Goal: Task Accomplishment & Management: Manage account settings

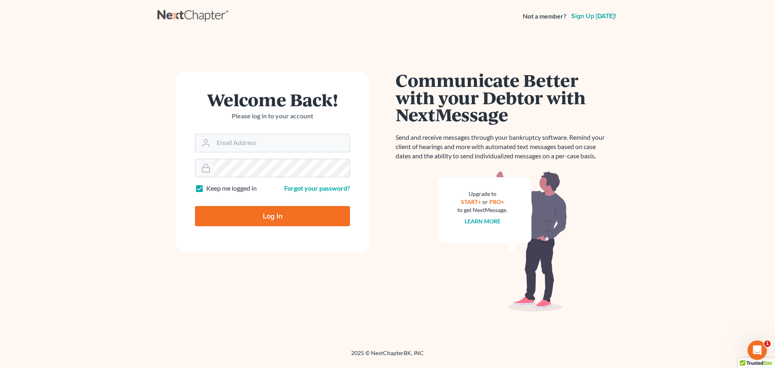
type input "tmstbbs@gmail.com"
click at [264, 210] on input "Log In" at bounding box center [272, 216] width 155 height 20
type input "Thinking..."
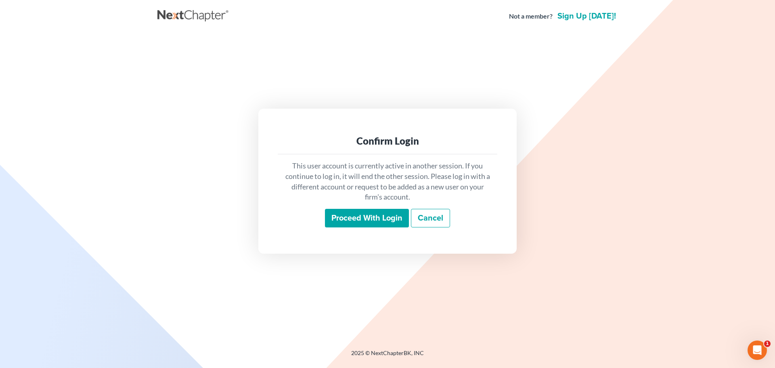
click at [375, 212] on input "Proceed with login" at bounding box center [367, 218] width 84 height 19
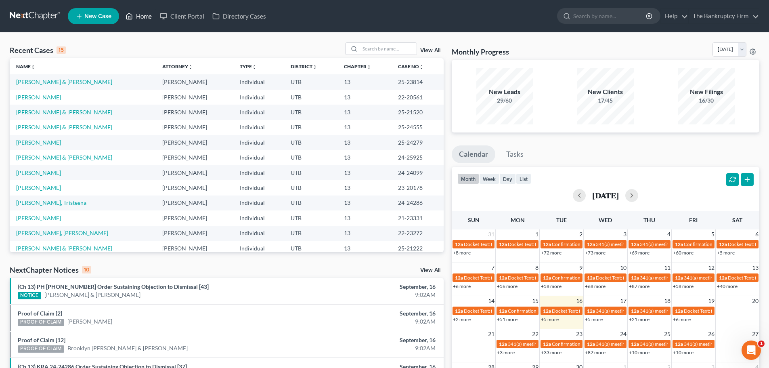
click at [142, 15] on link "Home" at bounding box center [138, 16] width 34 height 15
click at [428, 48] on link "View All" at bounding box center [430, 51] width 20 height 6
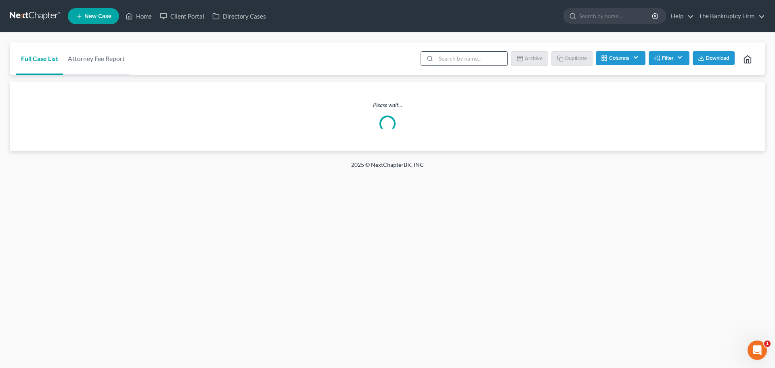
click at [442, 56] on input "search" at bounding box center [471, 59] width 71 height 14
type input "enio diaz"
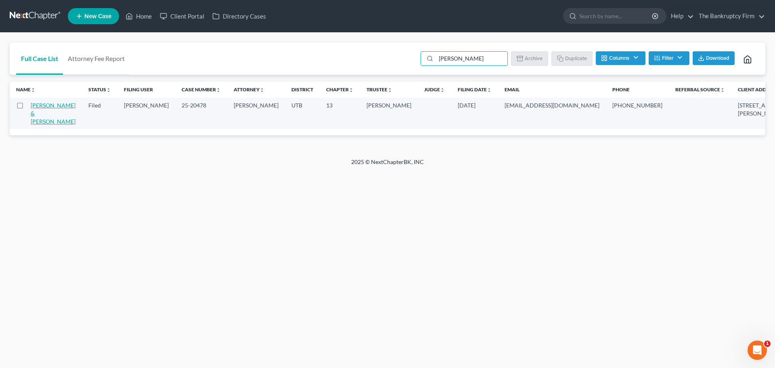
click at [37, 117] on link "[PERSON_NAME] & [PERSON_NAME]" at bounding box center [53, 113] width 45 height 23
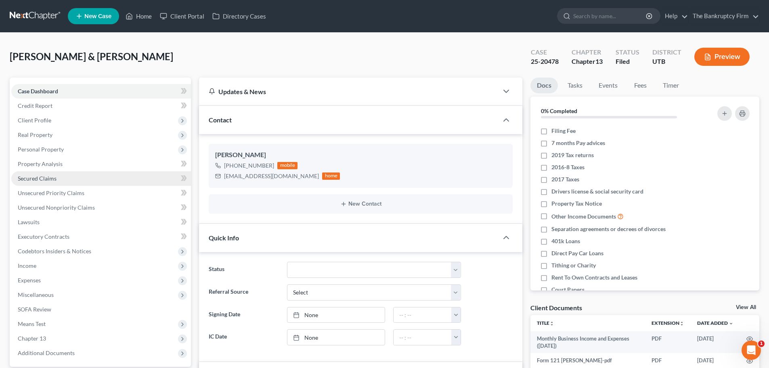
click at [93, 173] on link "Secured Claims" at bounding box center [101, 178] width 180 height 15
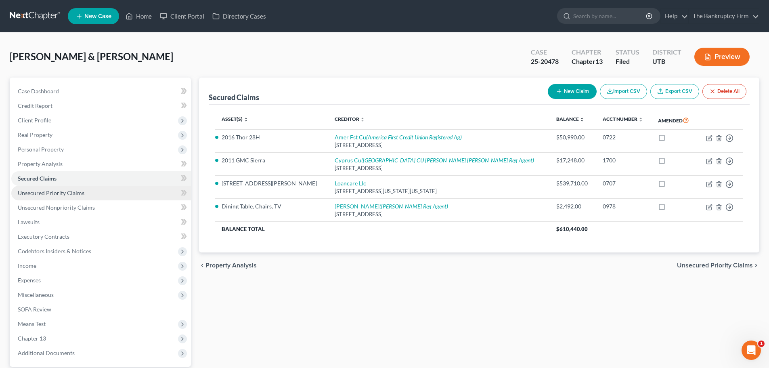
click at [122, 190] on link "Unsecured Priority Claims" at bounding box center [101, 193] width 180 height 15
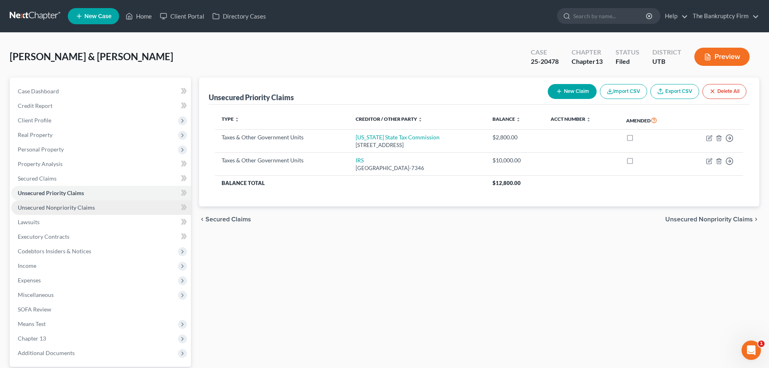
click at [122, 206] on link "Unsecured Nonpriority Claims" at bounding box center [101, 207] width 180 height 15
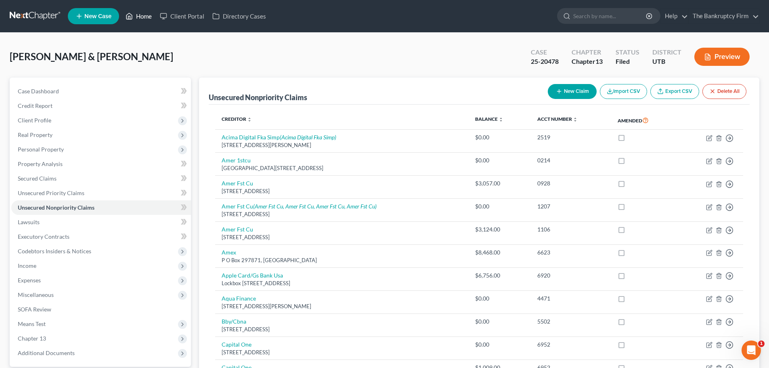
click at [148, 16] on link "Home" at bounding box center [138, 16] width 34 height 15
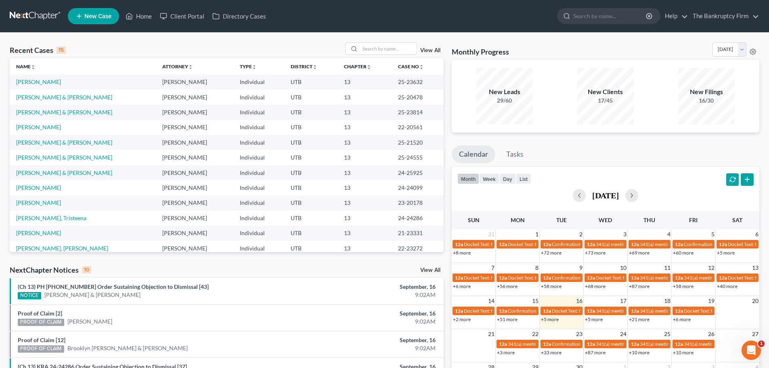
click at [432, 49] on link "View All" at bounding box center [430, 51] width 20 height 6
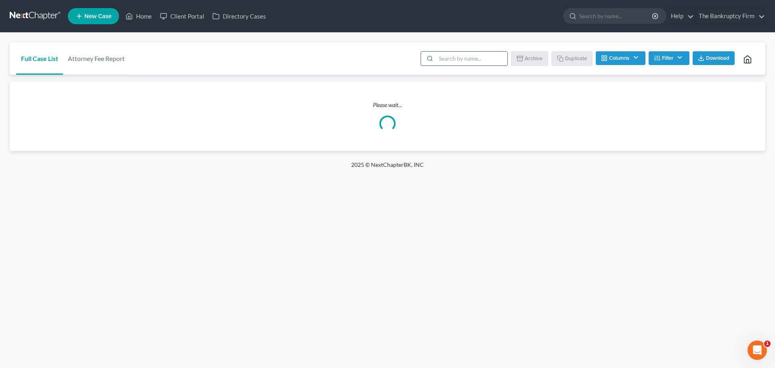
click at [493, 59] on input "search" at bounding box center [471, 59] width 71 height 14
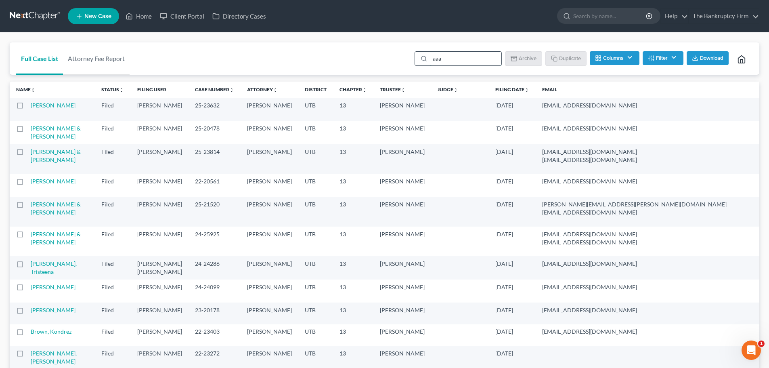
click at [463, 56] on input "aaa" at bounding box center [465, 59] width 71 height 14
click at [458, 61] on input "aaa" at bounding box center [465, 59] width 71 height 14
type input "a"
type input "AA"
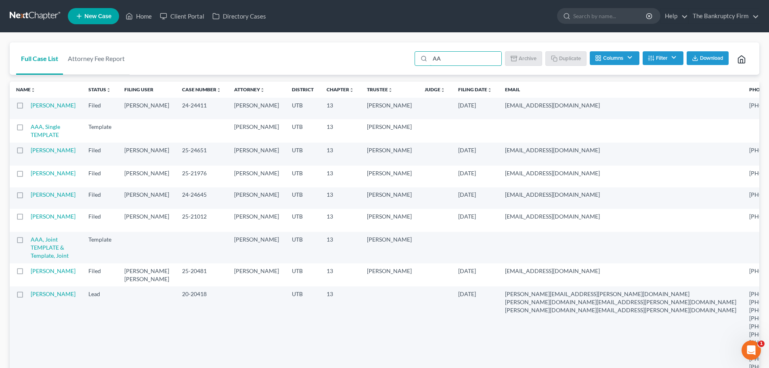
click at [27, 129] on label at bounding box center [27, 129] width 0 height 0
click at [31, 128] on input "checkbox" at bounding box center [33, 125] width 5 height 5
click at [565, 60] on button "Duplicate" at bounding box center [566, 58] width 40 height 14
checkbox input "false"
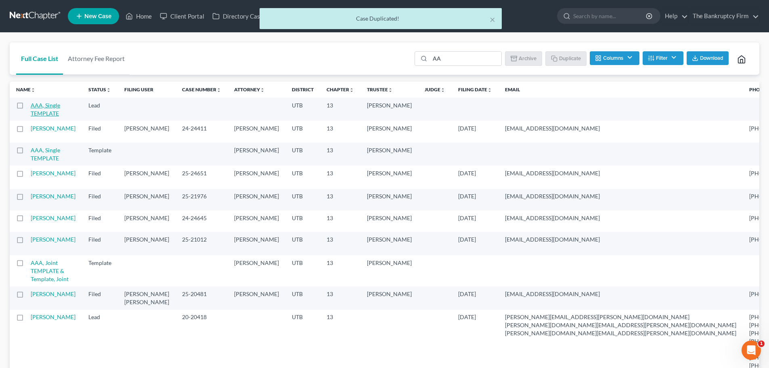
click at [42, 107] on link "AAA, Single TEMPLATE" at bounding box center [45, 109] width 29 height 15
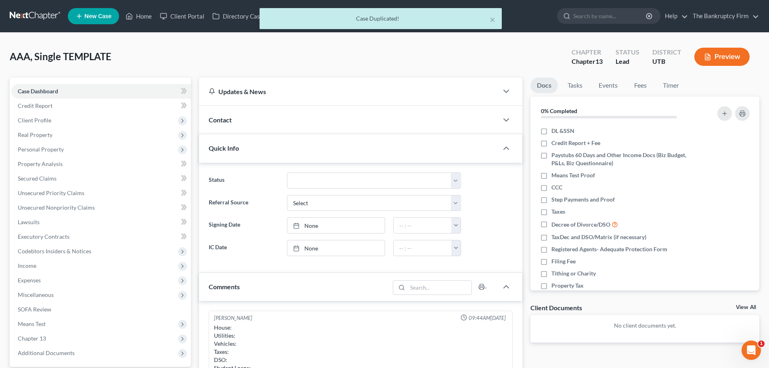
click at [293, 119] on div "Contact" at bounding box center [348, 120] width 299 height 28
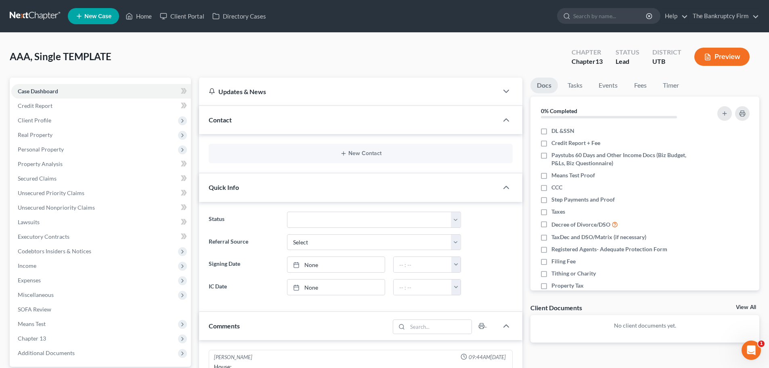
click at [340, 159] on div "New Contact" at bounding box center [361, 153] width 304 height 19
click at [341, 157] on icon "button" at bounding box center [343, 153] width 6 height 6
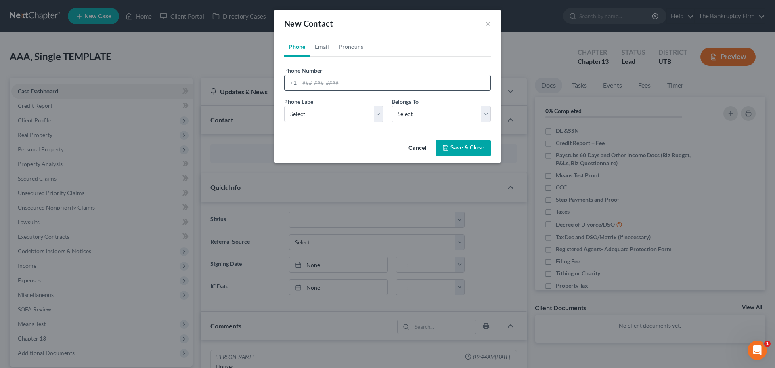
click at [346, 87] on input "tel" at bounding box center [394, 82] width 191 height 15
type input "385-447-2661"
click at [327, 112] on select "Select Mobile Home Work Other" at bounding box center [333, 114] width 99 height 16
select select "0"
click at [284, 106] on select "Select Mobile Home Work Other" at bounding box center [333, 114] width 99 height 16
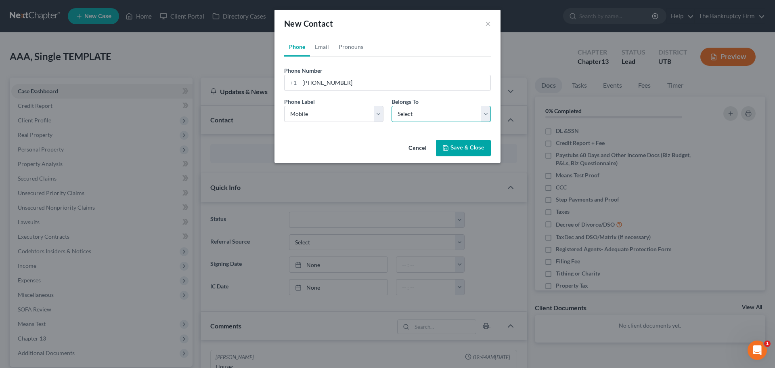
drag, startPoint x: 423, startPoint y: 117, endPoint x: 424, endPoint y: 121, distance: 4.1
click at [423, 117] on select "Select Client Other" at bounding box center [440, 114] width 99 height 16
select select "0"
click at [391, 106] on select "Select Client Other" at bounding box center [440, 114] width 99 height 16
select select "0"
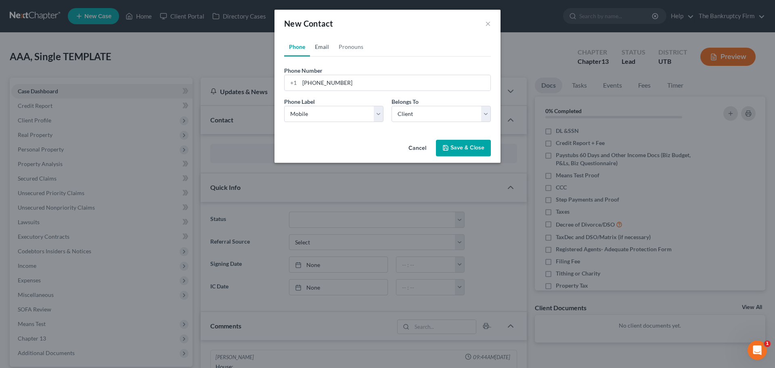
click at [328, 54] on link "Email" at bounding box center [322, 46] width 24 height 19
click at [328, 77] on input "email" at bounding box center [394, 82] width 191 height 15
type input "[EMAIL_ADDRESS][DOMAIN_NAME]"
click at [327, 119] on select "Select Home Work Other" at bounding box center [333, 114] width 99 height 16
select select "0"
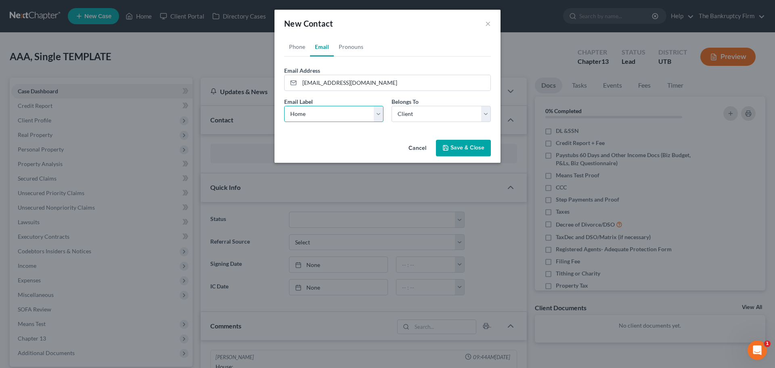
click at [284, 106] on select "Select Home Work Other" at bounding box center [333, 114] width 99 height 16
click at [418, 118] on select "Select Client Other" at bounding box center [440, 114] width 99 height 16
click at [391, 106] on select "Select Client Other" at bounding box center [440, 114] width 99 height 16
click at [451, 146] on button "Save & Close" at bounding box center [463, 148] width 55 height 17
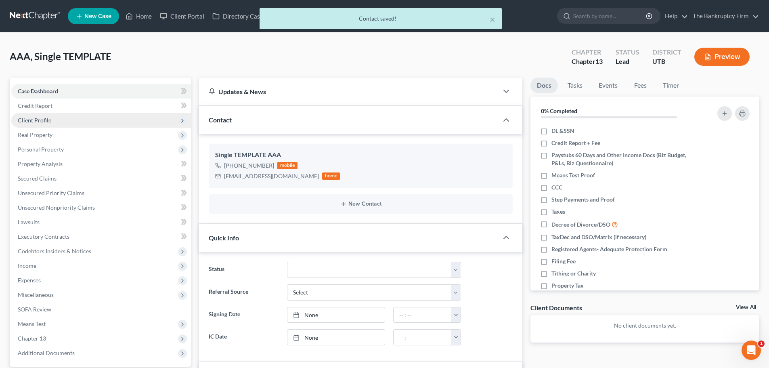
click at [64, 125] on span "Client Profile" at bounding box center [101, 120] width 180 height 15
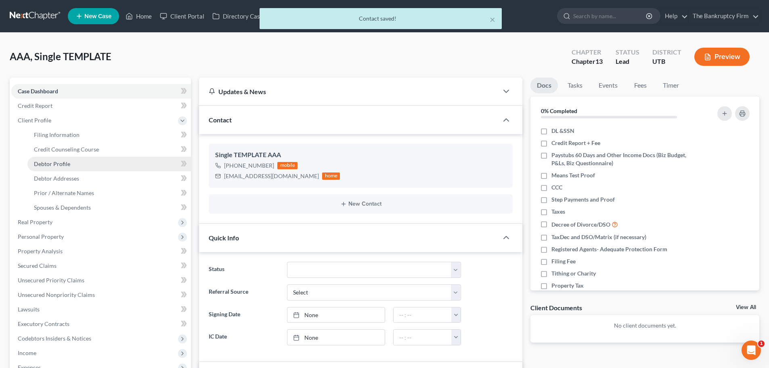
click at [79, 169] on link "Debtor Profile" at bounding box center [108, 164] width 163 height 15
select select "1"
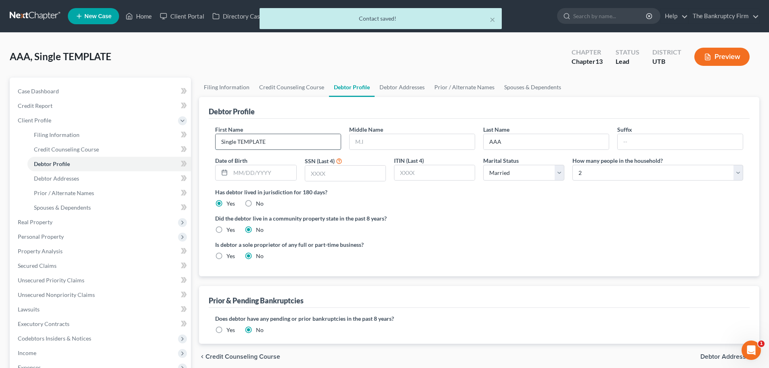
click at [247, 140] on input "Single TEMPLATE" at bounding box center [277, 141] width 125 height 15
drag, startPoint x: 262, startPoint y: 139, endPoint x: 257, endPoint y: 146, distance: 8.6
click at [180, 142] on div "Petition Navigation Case Dashboard Payments Invoices Payments Payments Credit R…" at bounding box center [384, 288] width 757 height 422
click at [261, 146] on input "Single TEMPLATE" at bounding box center [277, 141] width 125 height 15
drag, startPoint x: 271, startPoint y: 141, endPoint x: 181, endPoint y: 148, distance: 90.3
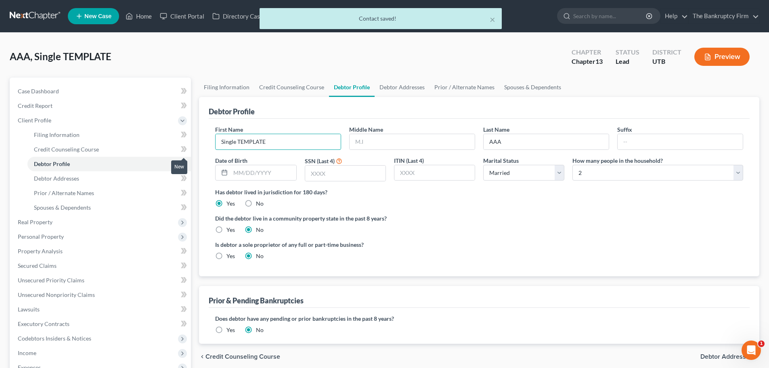
click at [181, 148] on div "Petition Navigation Case Dashboard Payments Invoices Payments Payments Credit R…" at bounding box center [384, 288] width 757 height 422
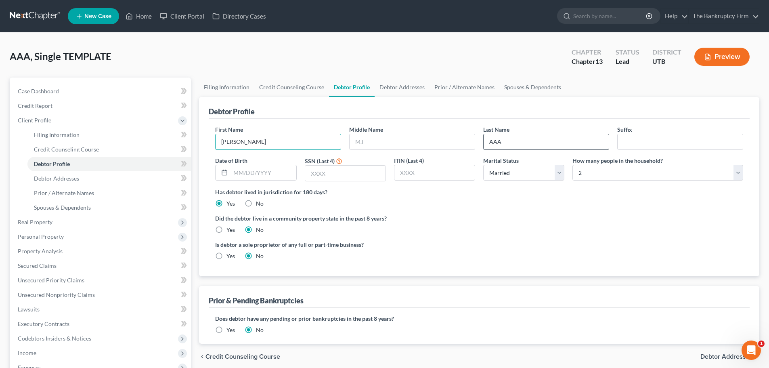
type input "Marko"
click at [518, 139] on input "AAA" at bounding box center [545, 141] width 125 height 15
type input "C"
type input "b"
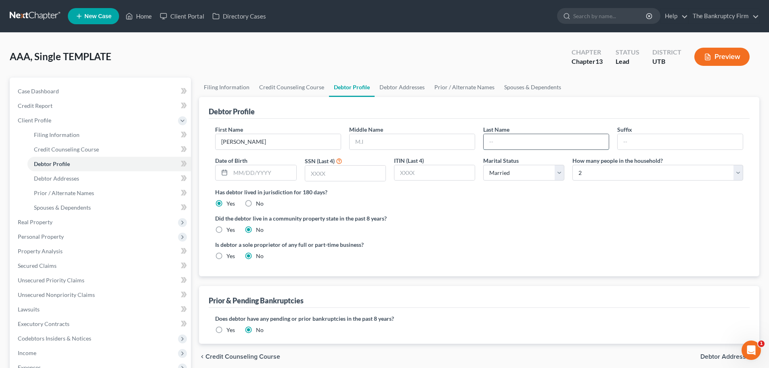
type input "b"
type input "Baica"
drag, startPoint x: 615, startPoint y: 255, endPoint x: 596, endPoint y: 251, distance: 20.4
click at [616, 255] on div "Is debtor a sole proprietor of any full or part-time business? Yes No" at bounding box center [479, 253] width 536 height 26
click at [235, 167] on input "text" at bounding box center [262, 172] width 65 height 15
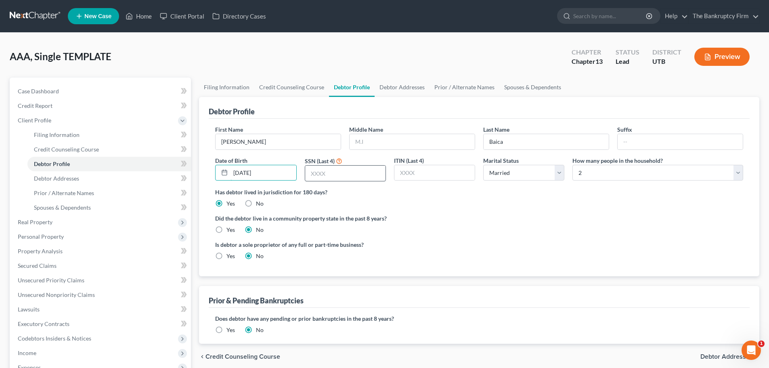
type input "09/14/1987"
click at [318, 172] on input "text" at bounding box center [345, 172] width 80 height 15
type input "3446"
click at [489, 170] on select "Select Single Married Separated Divorced Widowed" at bounding box center [523, 173] width 81 height 16
select select "3"
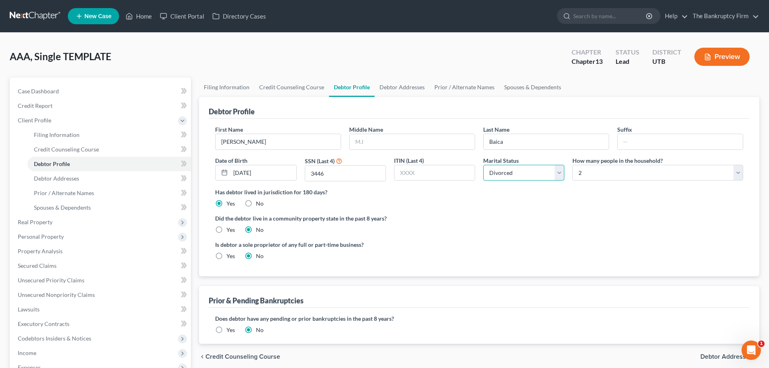
click at [483, 165] on select "Select Single Married Separated Divorced Widowed" at bounding box center [523, 173] width 81 height 16
click at [589, 232] on div "Did the debtor live in a community property state in the past 8 years? Yes No" at bounding box center [479, 224] width 528 height 20
click at [625, 188] on label "Has debtor lived in jurisdiction for 180 days?" at bounding box center [479, 192] width 528 height 8
drag, startPoint x: 630, startPoint y: 178, endPoint x: 630, endPoint y: 197, distance: 18.6
click at [630, 178] on select "Select 1 2 3 4 5 6 7 8 9 10 11 12 13 14 15 16 17 18 19 20" at bounding box center [657, 173] width 171 height 16
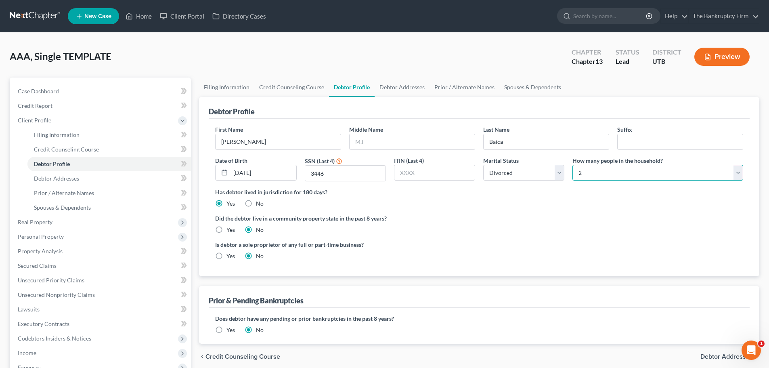
click at [572, 165] on select "Select 1 2 3 4 5 6 7 8 9 10 11 12 13 14 15 16 17 18 19 20" at bounding box center [657, 173] width 171 height 16
click at [582, 194] on label "Has debtor lived in jurisdiction for 180 days?" at bounding box center [479, 192] width 528 height 8
click at [400, 89] on link "Debtor Addresses" at bounding box center [401, 86] width 55 height 19
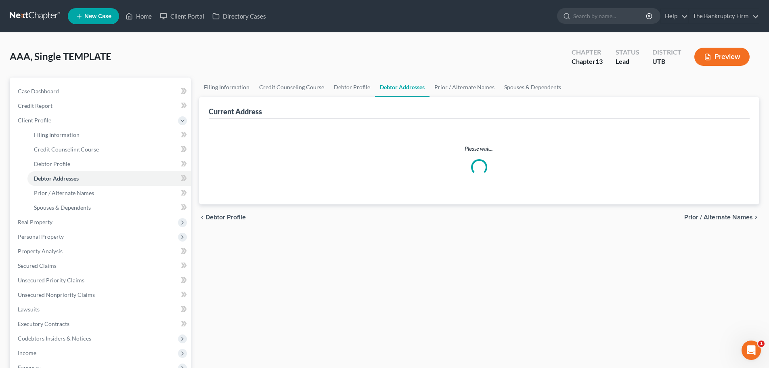
select select "0"
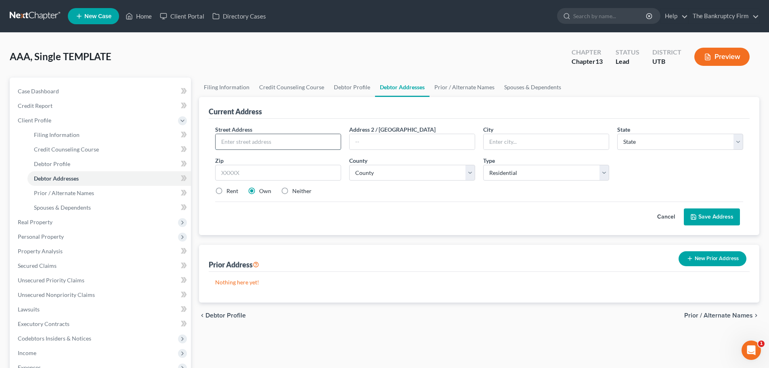
click at [297, 140] on input "text" at bounding box center [277, 141] width 125 height 15
type input "2812 W 450 N"
click at [307, 174] on input "text" at bounding box center [278, 173] width 126 height 16
type input "84015"
click at [374, 169] on select "County" at bounding box center [412, 173] width 126 height 16
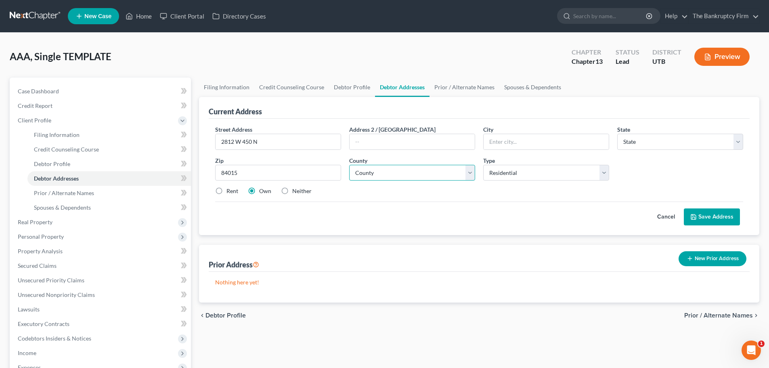
type input "Clearfield"
select select "46"
click at [468, 178] on select "County Beaver County Box Elder County Cache County Carbon County Daggett County…" at bounding box center [412, 173] width 126 height 16
drag, startPoint x: 466, startPoint y: 213, endPoint x: 466, endPoint y: 187, distance: 25.8
click at [466, 213] on div "Cancel Save Address" at bounding box center [479, 213] width 528 height 24
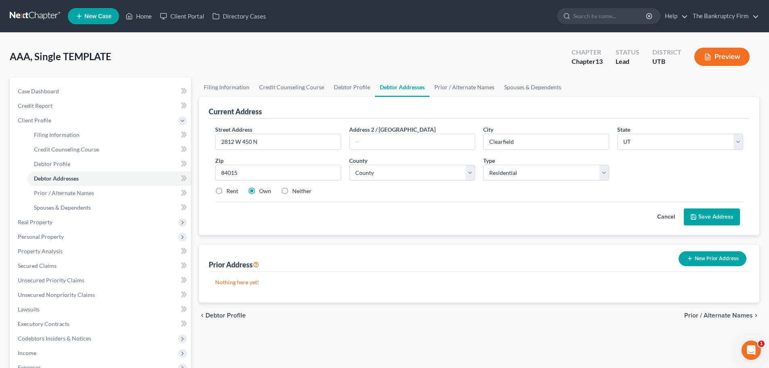
click at [468, 181] on div "Street Address * 2812 W 450 N Address 2 / PO Box City * Clearfield State * Stat…" at bounding box center [479, 163] width 536 height 77
click at [468, 177] on select "County Beaver County Box Elder County Cache County Carbon County Daggett County…" at bounding box center [412, 173] width 126 height 16
select select "5"
click at [349, 165] on select "County Beaver County Box Elder County Cache County Carbon County Daggett County…" at bounding box center [412, 173] width 126 height 16
click at [416, 188] on div "Rent Own Neither" at bounding box center [479, 191] width 536 height 8
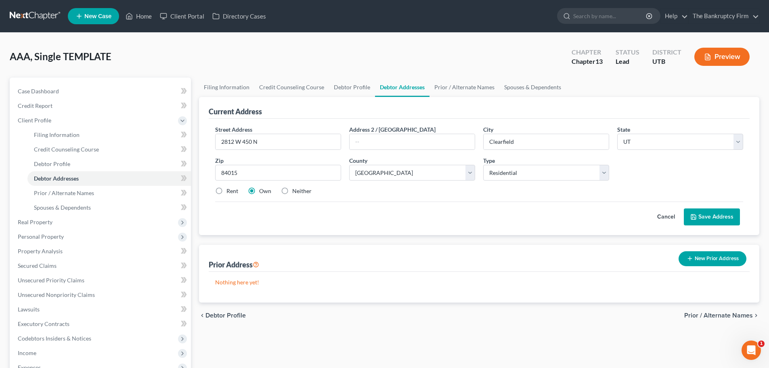
click at [700, 214] on button "Save Address" at bounding box center [712, 216] width 56 height 17
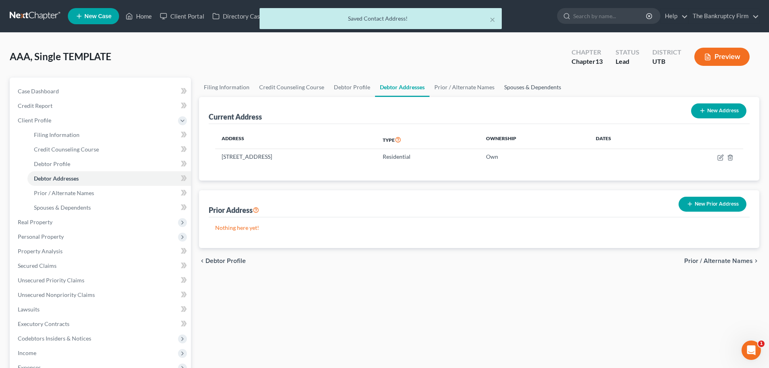
click at [517, 90] on link "Spouses & Dependents" at bounding box center [532, 86] width 67 height 19
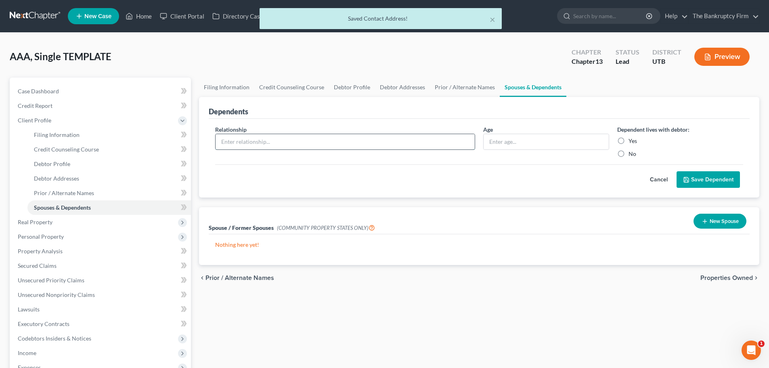
click at [420, 146] on input "text" at bounding box center [344, 141] width 259 height 15
click at [518, 142] on input "text" at bounding box center [545, 141] width 125 height 15
drag, startPoint x: 466, startPoint y: 143, endPoint x: 485, endPoint y: 144, distance: 19.4
click at [466, 143] on input "text" at bounding box center [344, 141] width 259 height 15
click at [518, 144] on input "text" at bounding box center [545, 141] width 125 height 15
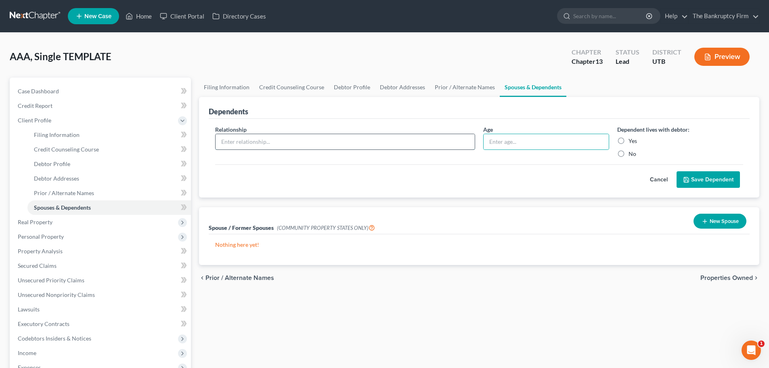
click at [267, 136] on input "text" at bounding box center [344, 141] width 259 height 15
type input "Son"
click at [524, 145] on input "text" at bounding box center [545, 141] width 125 height 15
type input "4"
click at [628, 143] on label "Yes" at bounding box center [632, 141] width 8 height 8
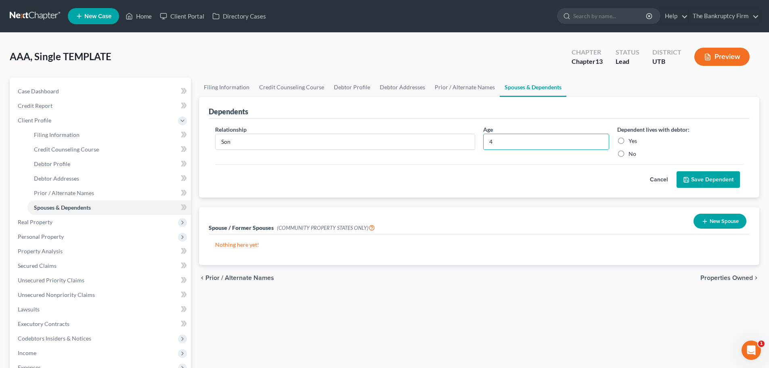
click at [632, 142] on input "Yes" at bounding box center [634, 139] width 5 height 5
radio input "true"
click at [705, 173] on button "Save Dependent" at bounding box center [707, 179] width 63 height 17
click at [73, 233] on span "Personal Property" at bounding box center [101, 236] width 180 height 15
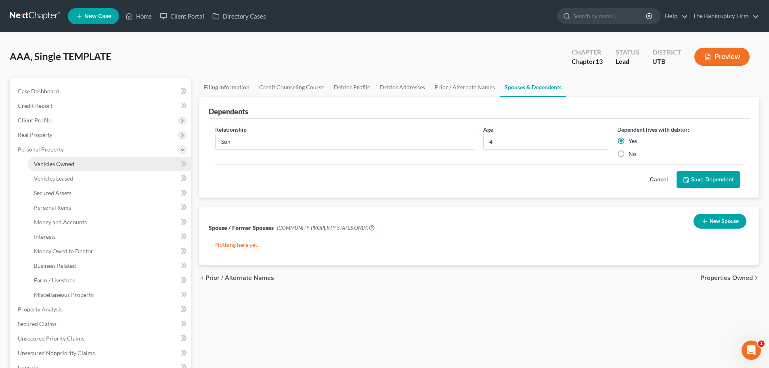
click at [88, 167] on link "Vehicles Owned" at bounding box center [108, 164] width 163 height 15
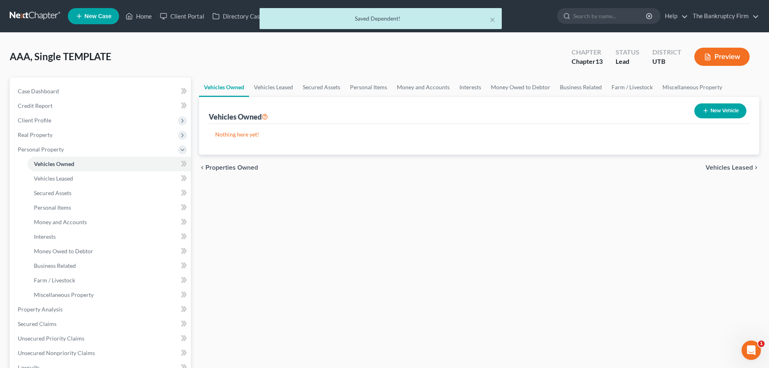
click at [715, 109] on button "New Vehicle" at bounding box center [720, 110] width 52 height 15
select select "0"
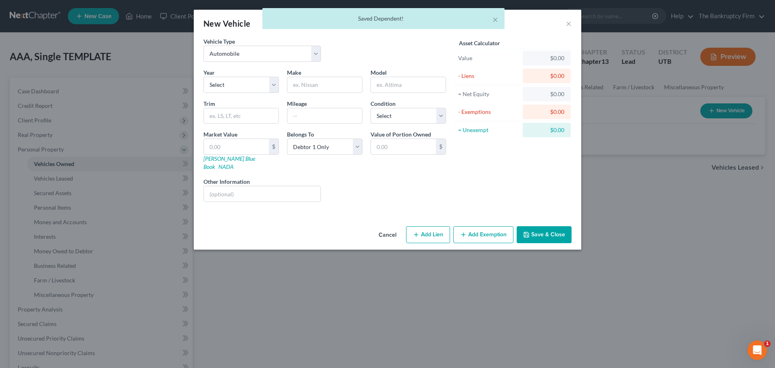
click at [282, 85] on div "Year Select 2026 2025 2024 2023 2022 2021 2020 2019 2018 2017 2016 2015 2014 20…" at bounding box center [241, 80] width 84 height 25
click at [277, 87] on select "Select 2026 2025 2024 2023 2022 2021 2020 2019 2018 2017 2016 2015 2014 2013 20…" at bounding box center [240, 85] width 75 height 16
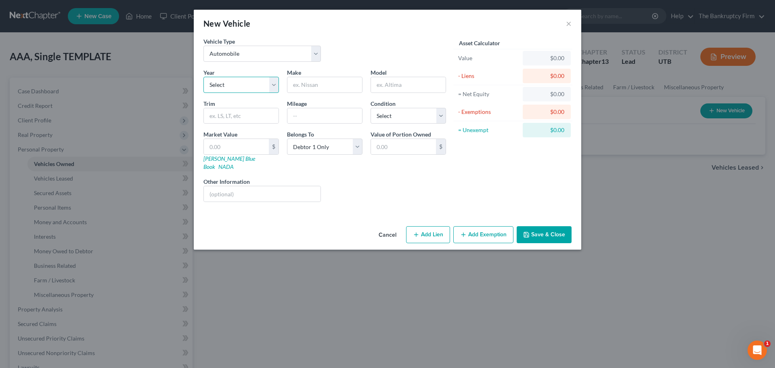
select select "28"
click at [203, 77] on select "Select 2026 2025 2024 2023 2022 2021 2020 2019 2018 2017 2016 2015 2014 2013 20…" at bounding box center [240, 85] width 75 height 16
click at [324, 90] on input "text" at bounding box center [324, 84] width 75 height 15
type input "Dodge"
click at [433, 87] on input "text" at bounding box center [408, 84] width 75 height 15
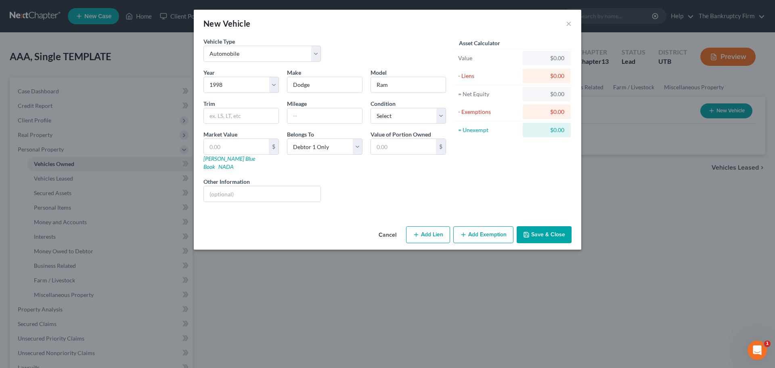
click at [387, 187] on div "Liens Select" at bounding box center [387, 189] width 125 height 25
click at [306, 108] on input "text" at bounding box center [324, 115] width 75 height 15
click at [387, 81] on input "Ram" at bounding box center [408, 84] width 75 height 15
type input "Ram 5800"
click at [346, 180] on div "Liens Select" at bounding box center [387, 189] width 125 height 25
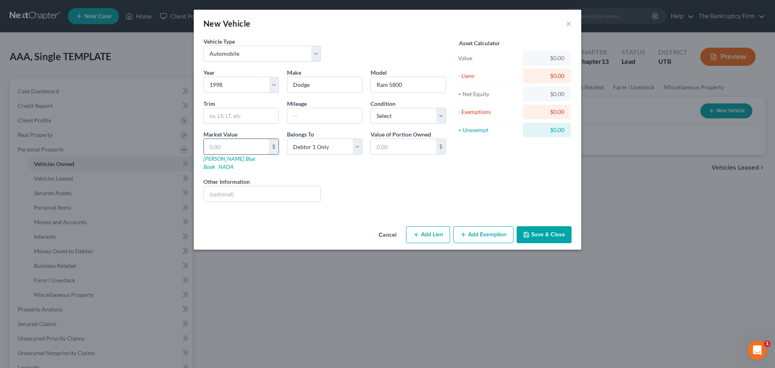
click at [251, 146] on input "text" at bounding box center [236, 146] width 65 height 15
click at [410, 163] on div "Year Select 2026 2025 2024 2023 2022 2021 2020 2019 2018 2017 2016 2015 2014 20…" at bounding box center [324, 138] width 251 height 140
click at [531, 226] on button "Save & Close" at bounding box center [544, 234] width 55 height 17
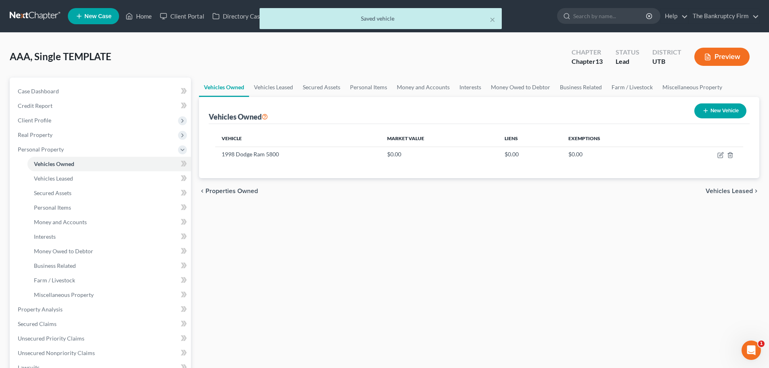
click at [476, 188] on div "chevron_left Properties Owned Vehicles Leased chevron_right" at bounding box center [479, 191] width 560 height 26
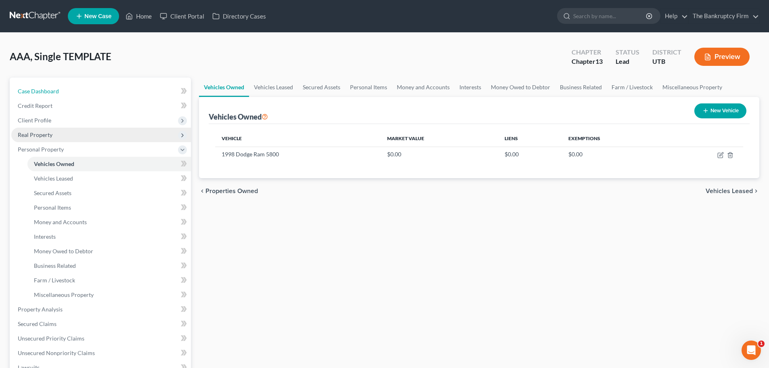
drag, startPoint x: 67, startPoint y: 91, endPoint x: 136, endPoint y: 130, distance: 79.3
click at [67, 91] on link "Case Dashboard" at bounding box center [101, 91] width 180 height 15
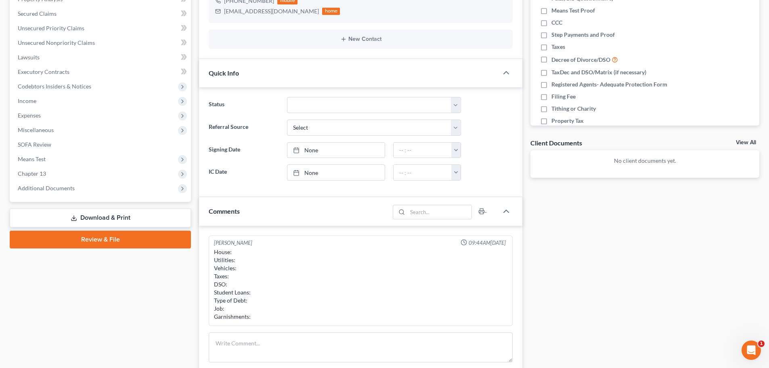
scroll to position [242, 0]
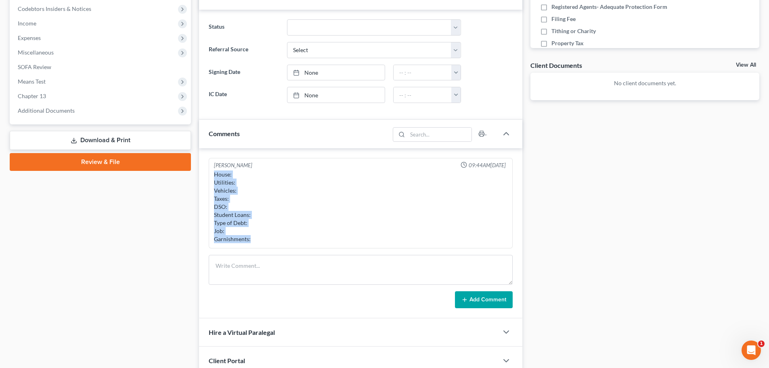
drag, startPoint x: 230, startPoint y: 193, endPoint x: 258, endPoint y: 247, distance: 60.8
click at [258, 247] on div "Kent Winward 09:44AM, 09/16/2025 House: Utilities: Vehicles: Taxes: DSO: Studen…" at bounding box center [361, 203] width 304 height 91
copy div "House: Utilities: Vehicles: Taxes: DSO: Student Loans: Type of Debt: Job: Garni…"
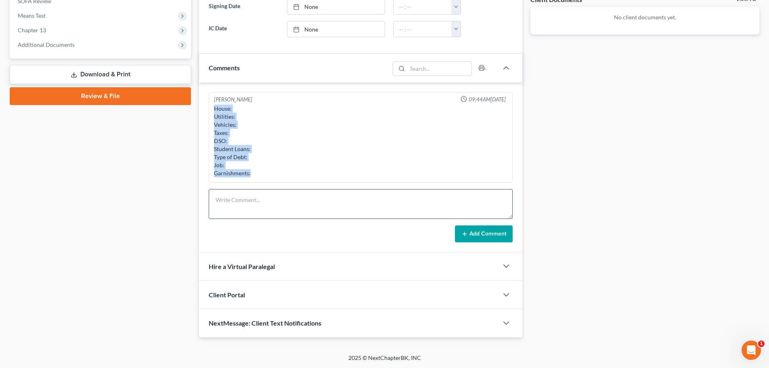
scroll to position [308, 0]
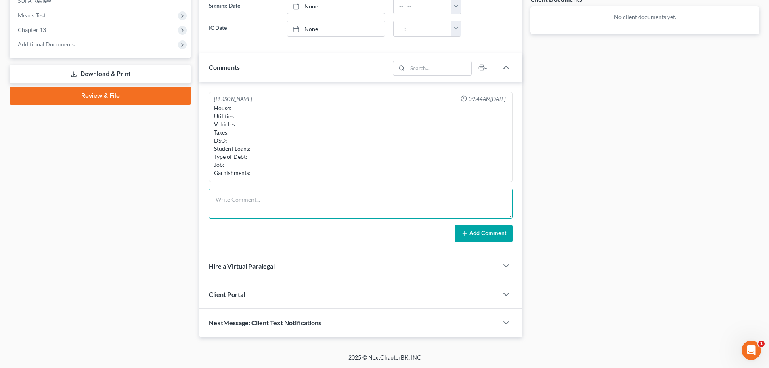
click at [305, 202] on textarea at bounding box center [361, 203] width 304 height 30
paste textarea "House: Utilities: Vehicles: Taxes: DSO: Student Loans: Type of Debt: Job: Garni…"
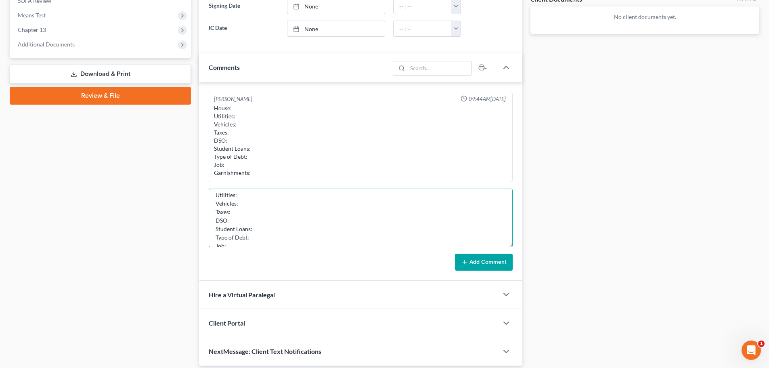
scroll to position [0, 0]
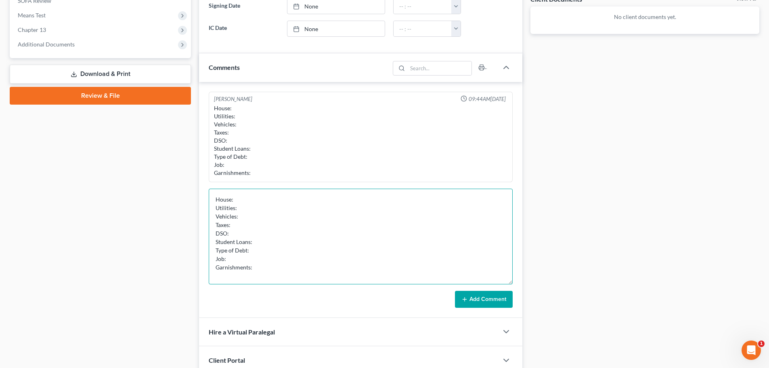
drag, startPoint x: 511, startPoint y: 217, endPoint x: 502, endPoint y: 276, distance: 59.6
click at [521, 284] on div "Kent Winward 09:44AM, 09/16/2025 House: Utilities: Vehicles: Taxes: DSO: Studen…" at bounding box center [360, 200] width 323 height 236
click at [303, 197] on textarea "House: Utilities: Vehicles: Taxes: DSO: Student Loans: Type of Debt: Job: Garni…" at bounding box center [361, 236] width 304 height 97
click at [314, 201] on textarea "House: Current ($500 for mobile home, 950 Utilities: Vehicles: Taxes: DSO: Stud…" at bounding box center [361, 236] width 304 height 97
click at [351, 197] on textarea "House: Current ($500 for mobile home, $950 Utilities: Vehicles: Taxes: DSO: Stu…" at bounding box center [361, 236] width 304 height 97
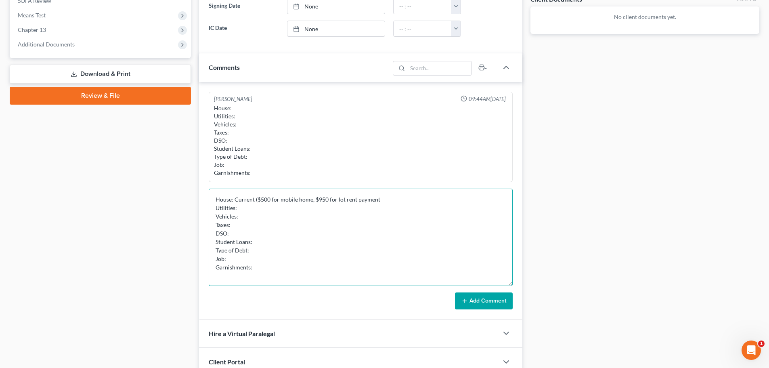
click at [312, 200] on textarea "House: Current ($500 for mobile home, $950 for lot rent payment Utilities: Vehi…" at bounding box center [361, 236] width 304 height 97
click at [328, 201] on textarea "House: Current ($500 for mobile home, $950 for lot rent payment Utilities: Vehi…" at bounding box center [361, 236] width 304 height 97
click at [411, 199] on textarea "House: Current ($500 for mobile home, $950 for lot rent payment Utilities: Vehi…" at bounding box center [361, 236] width 304 height 97
click at [311, 201] on textarea "House: Current ($500 for mobile home, $950 for lot rent payment) Utilities: Veh…" at bounding box center [361, 236] width 304 height 97
click at [389, 201] on textarea "House: Current ($500 for mobile home, $950 for lot rent payment) Utilities: Veh…" at bounding box center [361, 236] width 304 height 97
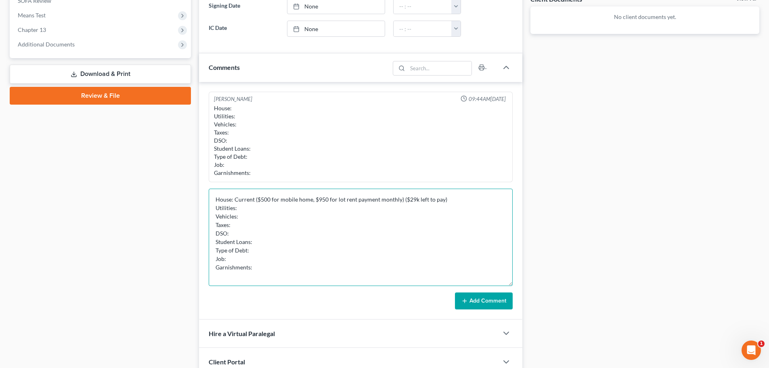
click at [284, 211] on textarea "House: Current ($500 for mobile home, $950 for lot rent payment monthly) ($29k …" at bounding box center [361, 236] width 304 height 97
drag, startPoint x: 293, startPoint y: 209, endPoint x: 238, endPoint y: 207, distance: 54.5
click at [238, 207] on textarea "House: Current ($500 for mobile home, $950 for lot rent payment monthly) ($29k …" at bounding box center [361, 236] width 304 height 97
drag, startPoint x: 321, startPoint y: 209, endPoint x: 240, endPoint y: 210, distance: 81.1
click at [240, 210] on textarea "House: Current ($500 for mobile home, $950 for lot rent payment monthly) ($29k …" at bounding box center [361, 236] width 304 height 97
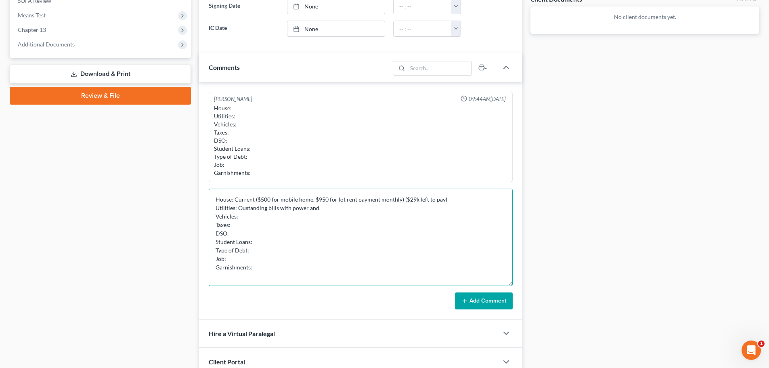
click at [343, 212] on textarea "House: Current ($500 for mobile home, $950 for lot rent payment monthly) ($29k …" at bounding box center [361, 236] width 304 height 97
drag, startPoint x: 328, startPoint y: 209, endPoint x: 279, endPoint y: 208, distance: 49.2
click at [279, 208] on textarea "House: Current ($500 for mobile home, $950 for lot rent payment monthly) ($29k …" at bounding box center [361, 236] width 304 height 97
click at [285, 212] on textarea "House: Current ($500 for mobile home, $950 for lot rent payment monthly) ($29k …" at bounding box center [361, 236] width 304 height 97
click at [299, 209] on textarea "House: Current ($500 for mobile home, $950 for lot rent payment monthly) ($29k …" at bounding box center [361, 236] width 304 height 97
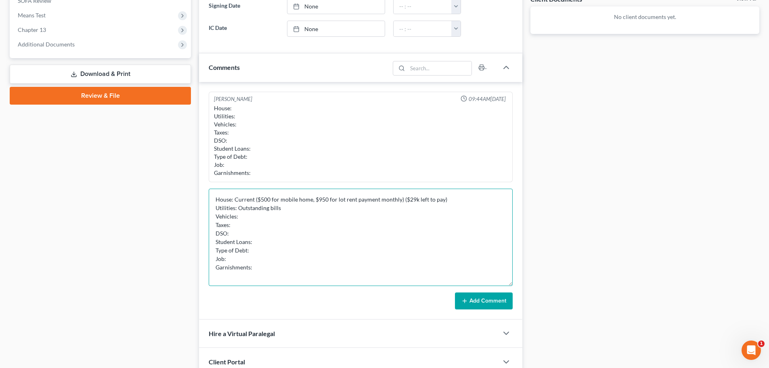
drag, startPoint x: 293, startPoint y: 217, endPoint x: 276, endPoint y: 215, distance: 16.2
click at [276, 215] on textarea "House: Current ($500 for mobile home, $950 for lot rent payment monthly) ($29k …" at bounding box center [361, 236] width 304 height 97
click at [287, 209] on textarea "House: Current ($500 for mobile home, $950 for lot rent payment monthly) ($29k …" at bounding box center [361, 236] width 304 height 97
click at [267, 217] on textarea "House: Current ($500 for mobile home, $950 for lot rent payment monthly) ($29k …" at bounding box center [361, 236] width 304 height 97
drag, startPoint x: 267, startPoint y: 209, endPoint x: 238, endPoint y: 209, distance: 28.7
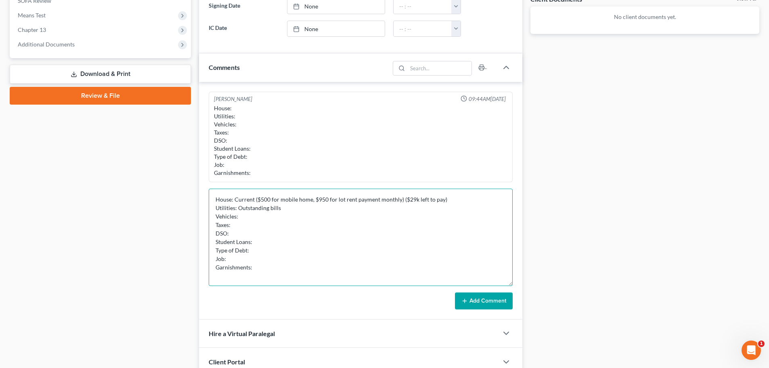
click at [238, 209] on textarea "House: Current ($500 for mobile home, $950 for lot rent payment monthly) ($29k …" at bounding box center [361, 236] width 304 height 97
click at [274, 209] on textarea "House: Current ($500 for mobile home, $950 for lot rent payment monthly) ($29k …" at bounding box center [361, 236] width 304 height 97
click at [264, 219] on textarea "House: Current ($500 for mobile home, $950 for lot rent payment monthly) ($29k …" at bounding box center [361, 236] width 304 height 97
click at [264, 226] on textarea "House: Current ($500 for mobile home, $950 for lot rent payment monthly) ($29k …" at bounding box center [361, 236] width 304 height 97
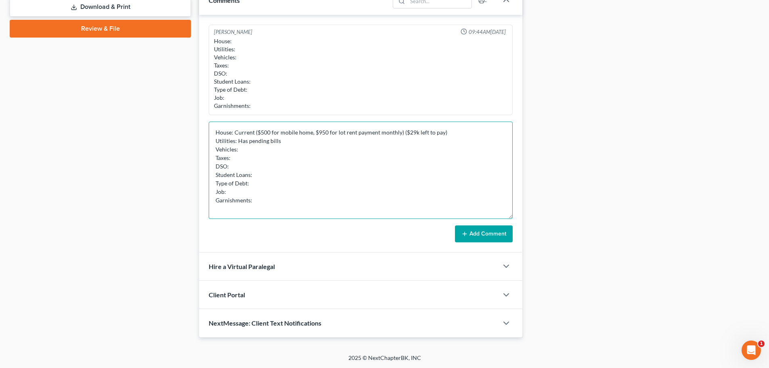
scroll to position [376, 0]
click at [265, 162] on textarea "House: Current ($500 for mobile home, $950 for lot rent payment monthly) ($29k …" at bounding box center [361, 169] width 304 height 97
click at [294, 169] on textarea "House: Current ($500 for mobile home, $950 for lot rent payment monthly) ($29k …" at bounding box center [361, 169] width 304 height 97
click at [270, 180] on textarea "House: Current ($500 for mobile home, $950 for lot rent payment monthly) ($29k …" at bounding box center [361, 169] width 304 height 97
click at [273, 176] on textarea "House: Current ($500 for mobile home, $950 for lot rent payment monthly) ($29k …" at bounding box center [361, 169] width 304 height 97
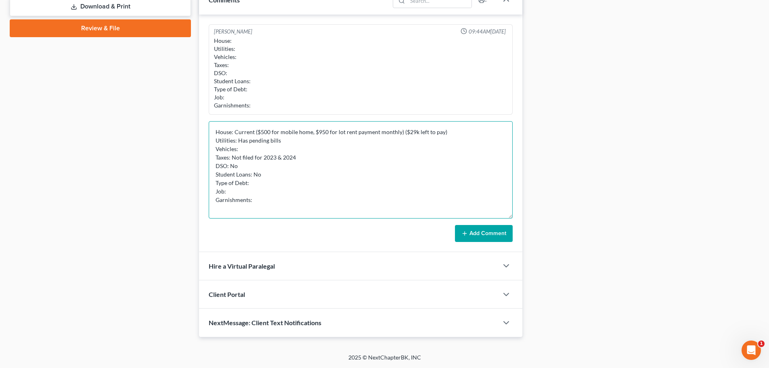
click at [325, 180] on textarea "House: Current ($500 for mobile home, $950 for lot rent payment monthly) ($29k …" at bounding box center [361, 169] width 304 height 97
click at [306, 192] on textarea "House: Current ($500 for mobile home, $950 for lot rent payment monthly) ($29k …" at bounding box center [361, 169] width 304 height 97
click at [299, 201] on textarea "House: Current ($500 for mobile home, $950 for lot rent payment monthly) ($29k …" at bounding box center [361, 169] width 304 height 97
type textarea "House: Current ($500 for mobile home, $950 for lot rent payment monthly) ($29k …"
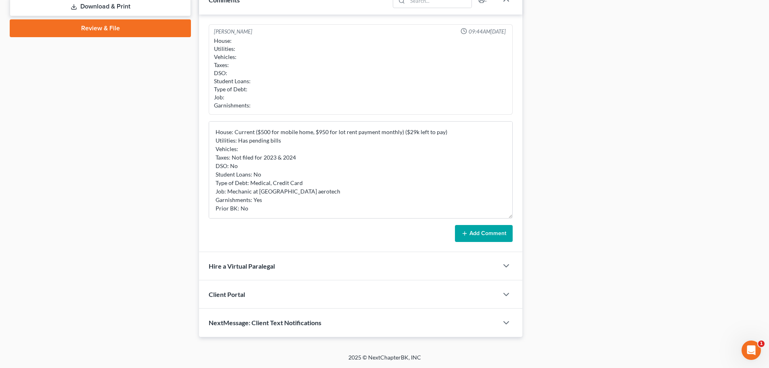
click at [480, 228] on button "Add Comment" at bounding box center [484, 233] width 58 height 17
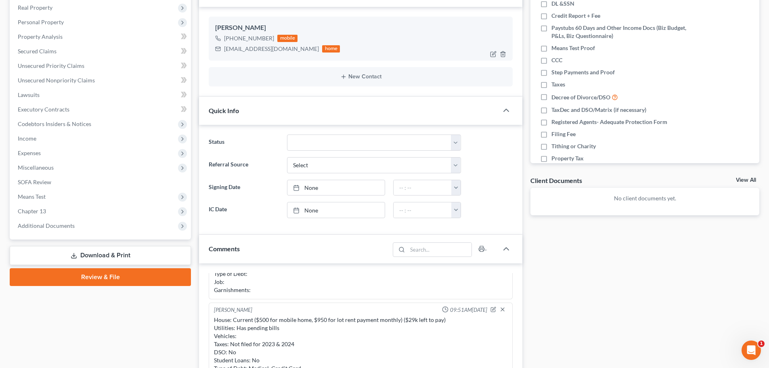
scroll to position [13, 0]
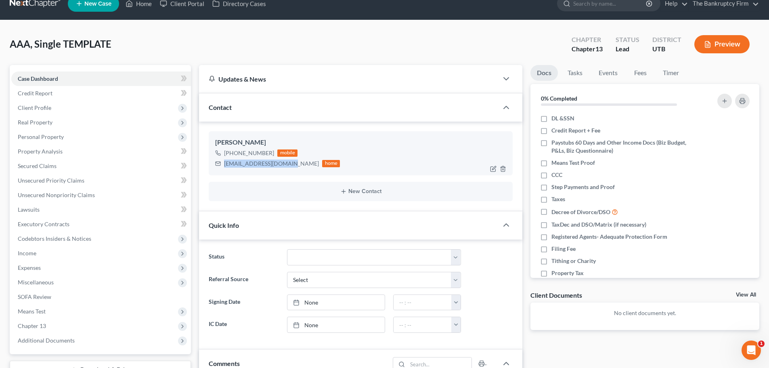
drag, startPoint x: 224, startPoint y: 163, endPoint x: 287, endPoint y: 170, distance: 63.4
click at [287, 170] on div "Marko Baica +1 (385) 447-2661 mobile markobaica22@gmail.com home" at bounding box center [361, 153] width 304 height 44
copy div "[EMAIL_ADDRESS][DOMAIN_NAME]"
drag, startPoint x: 232, startPoint y: 153, endPoint x: 274, endPoint y: 155, distance: 42.4
click at [274, 155] on div "+1 (385) 447-2661 mobile" at bounding box center [277, 153] width 125 height 10
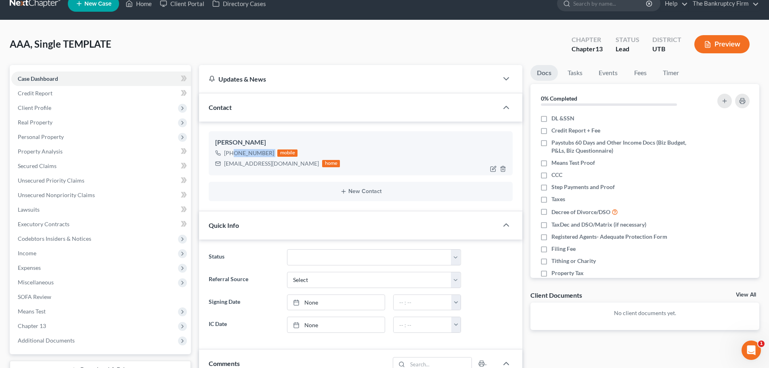
copy div "(385) 447-2661"
click at [86, 109] on span "Client Profile" at bounding box center [101, 107] width 180 height 15
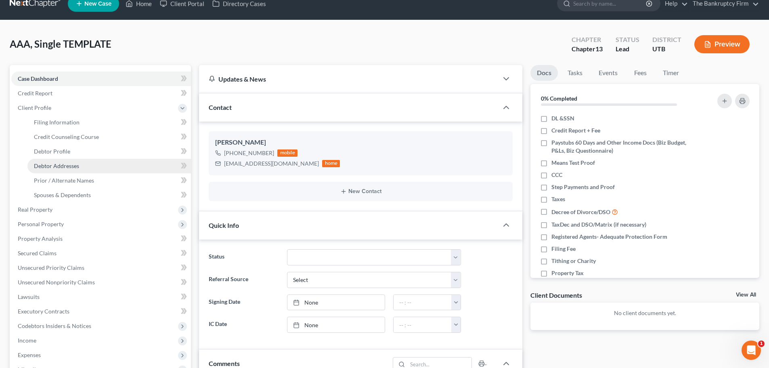
click at [76, 164] on span "Debtor Addresses" at bounding box center [56, 165] width 45 height 7
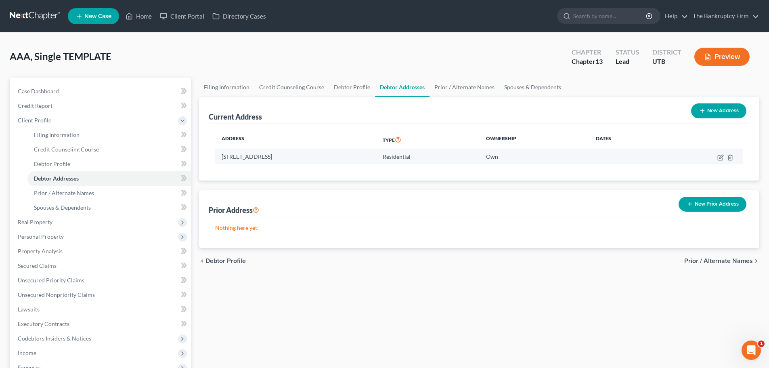
drag, startPoint x: 220, startPoint y: 159, endPoint x: 318, endPoint y: 157, distance: 97.7
click at [318, 157] on td "[STREET_ADDRESS]" at bounding box center [295, 156] width 161 height 15
copy td "[STREET_ADDRESS]"
click at [525, 65] on div "AAA, Single TEMPLATE Upgraded Chapter Chapter 13 Status Lead District UTB Previ…" at bounding box center [384, 59] width 749 height 35
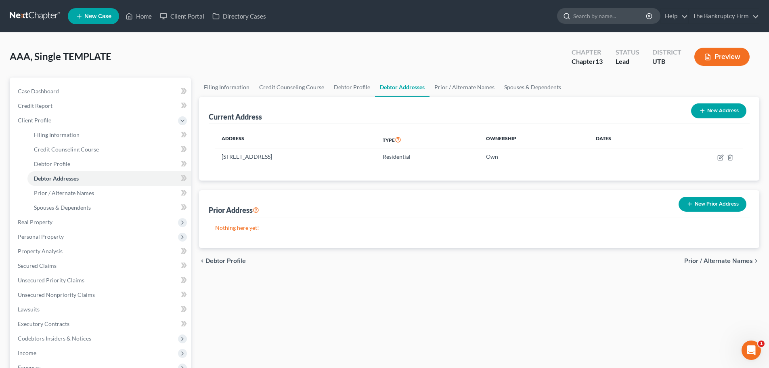
click at [589, 15] on input "search" at bounding box center [610, 15] width 74 height 15
type input "[PERSON_NAME]"
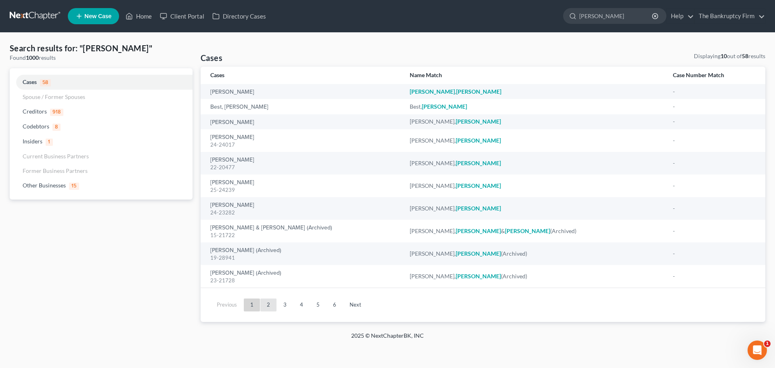
click at [265, 305] on link "2" at bounding box center [268, 304] width 16 height 13
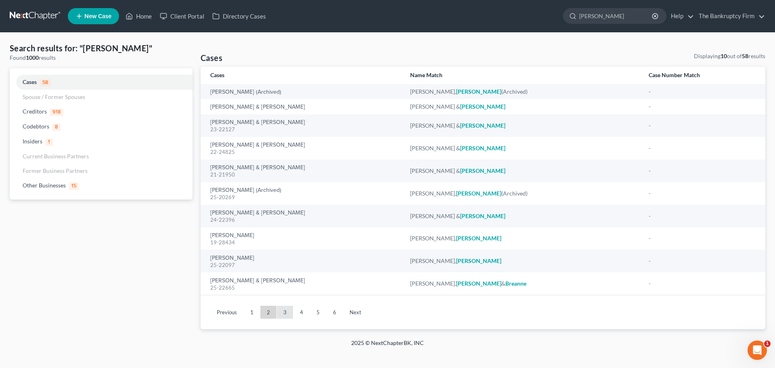
click at [289, 310] on link "3" at bounding box center [285, 311] width 16 height 13
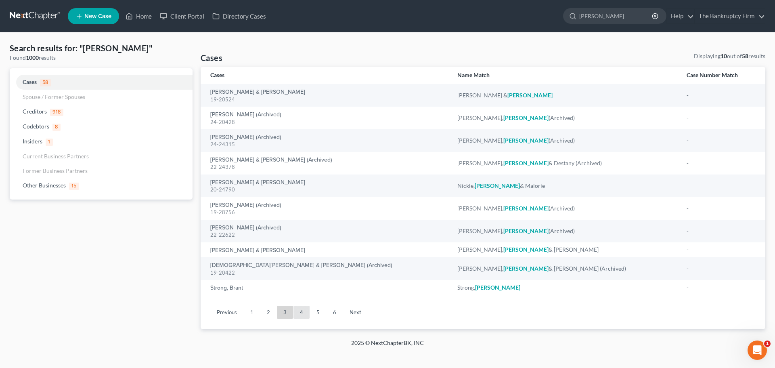
click at [299, 310] on link "4" at bounding box center [301, 311] width 16 height 13
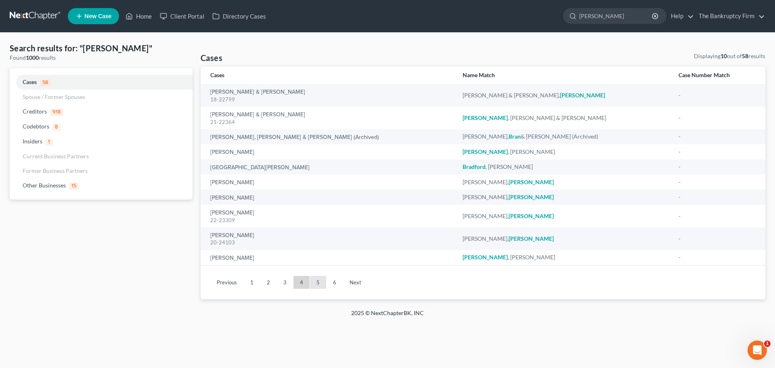
click at [319, 278] on link "5" at bounding box center [318, 282] width 16 height 13
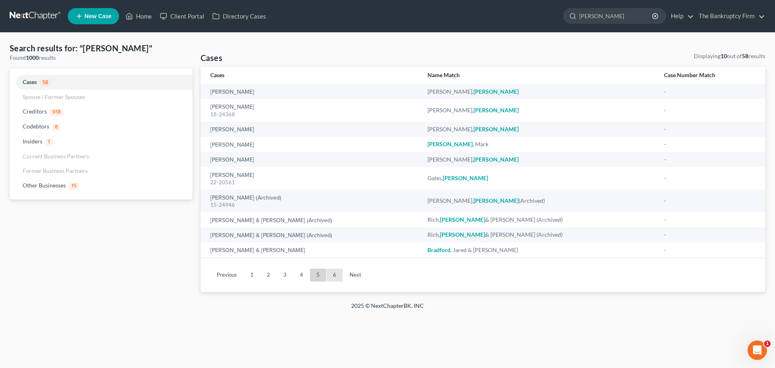
click at [333, 276] on link "6" at bounding box center [334, 274] width 16 height 13
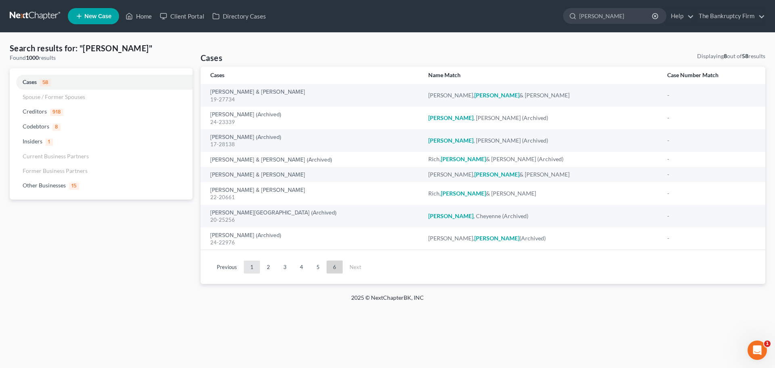
click at [247, 268] on link "1" at bounding box center [252, 266] width 16 height 13
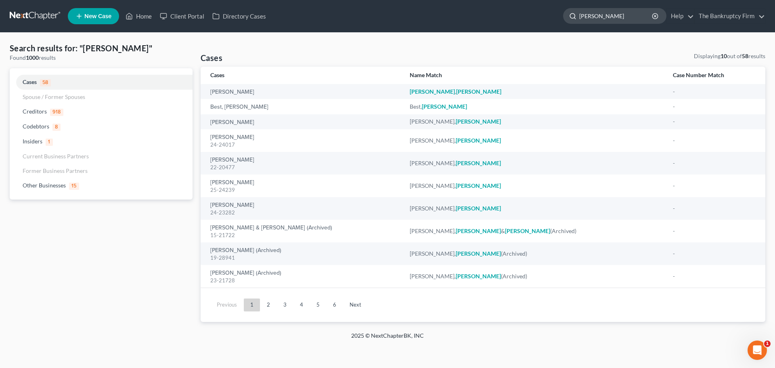
click at [583, 19] on input "[PERSON_NAME]" at bounding box center [616, 15] width 74 height 15
type input "beaum"
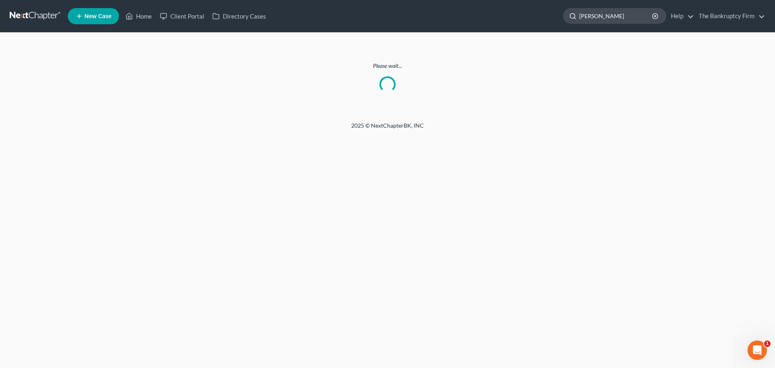
click at [600, 17] on input "[PERSON_NAME]" at bounding box center [616, 15] width 74 height 15
click at [141, 9] on link "Home" at bounding box center [138, 16] width 34 height 15
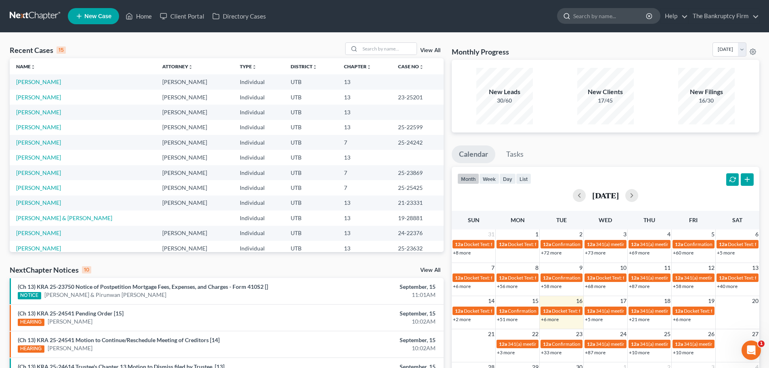
click at [600, 22] on input "search" at bounding box center [610, 15] width 74 height 15
type input "beaum"
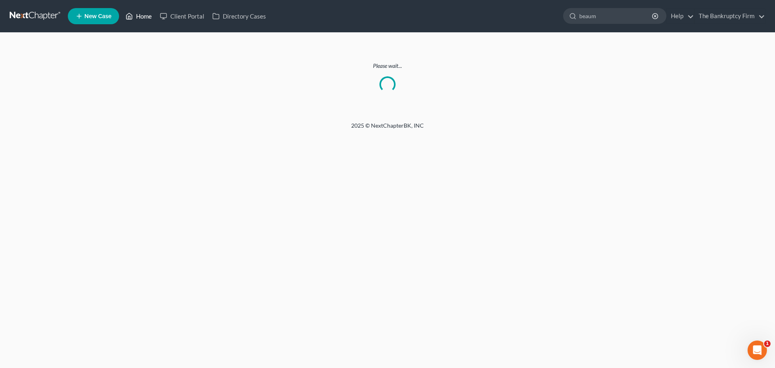
click at [128, 16] on icon at bounding box center [128, 16] width 7 height 10
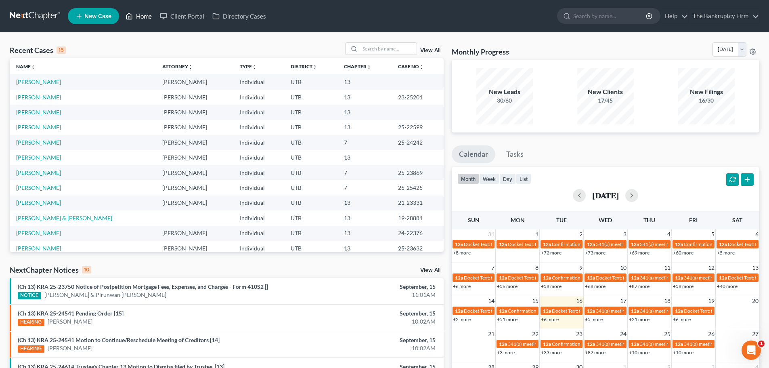
click at [136, 17] on link "Home" at bounding box center [138, 16] width 34 height 15
click at [374, 50] on input "search" at bounding box center [388, 49] width 56 height 12
click at [423, 50] on link "View All" at bounding box center [430, 51] width 20 height 6
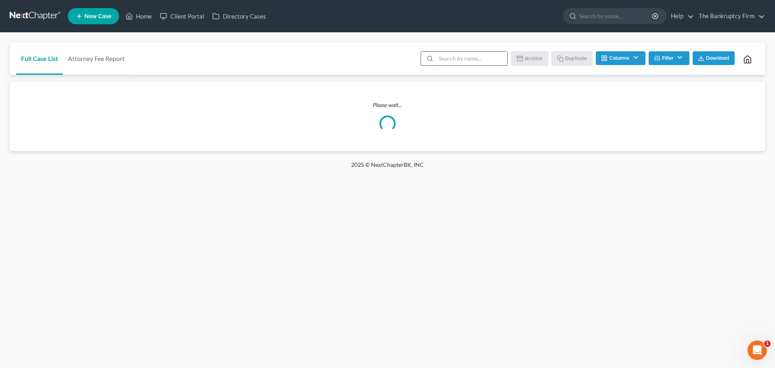
click at [452, 59] on input "search" at bounding box center [471, 59] width 71 height 14
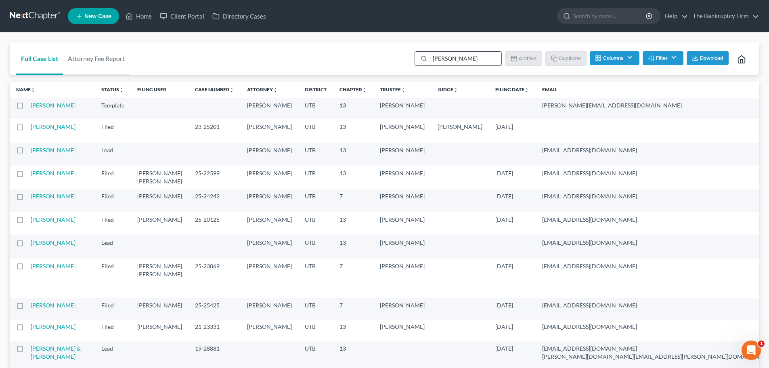
drag, startPoint x: 441, startPoint y: 59, endPoint x: 425, endPoint y: 59, distance: 16.6
click at [425, 59] on div "[PERSON_NAME]" at bounding box center [457, 58] width 87 height 15
type input "shepherd"
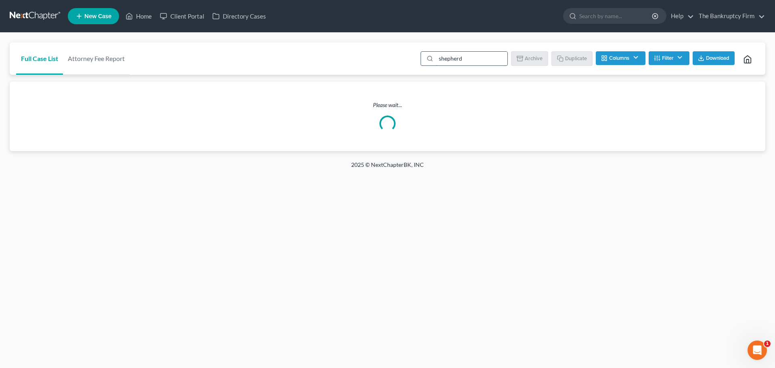
click at [467, 58] on input "shepherd" at bounding box center [471, 59] width 71 height 14
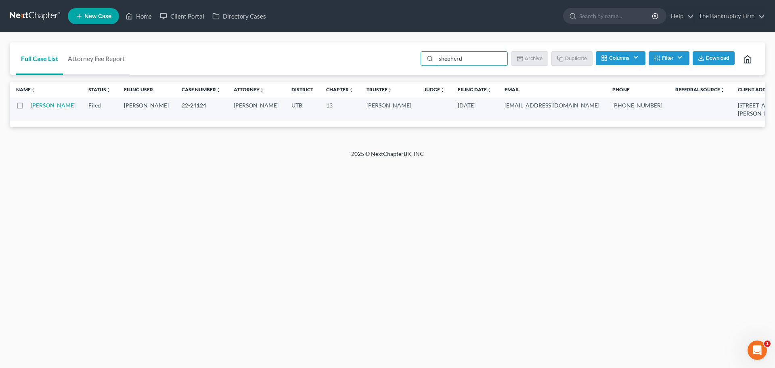
click at [48, 106] on link "[PERSON_NAME]" at bounding box center [53, 105] width 45 height 7
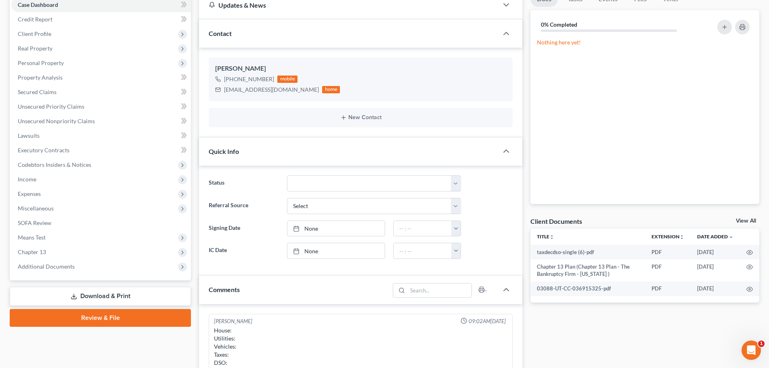
scroll to position [202, 0]
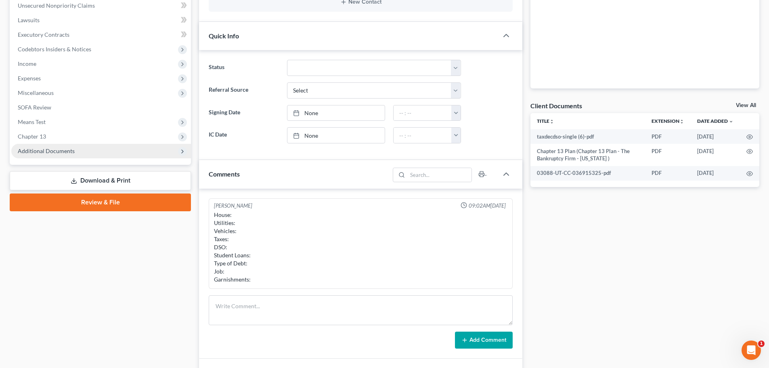
click at [62, 150] on span "Additional Documents" at bounding box center [46, 150] width 57 height 7
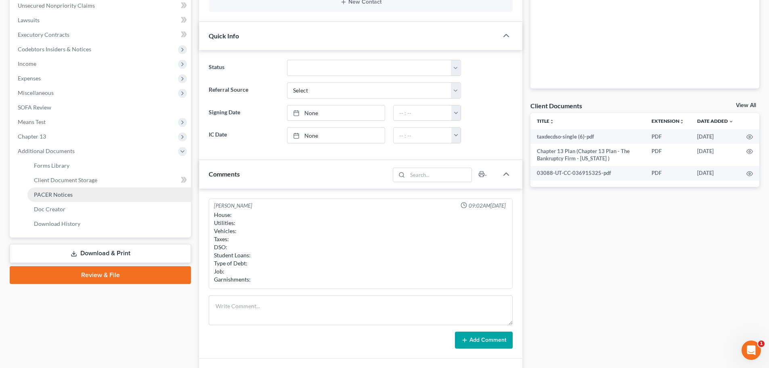
click at [64, 194] on span "PACER Notices" at bounding box center [53, 194] width 39 height 7
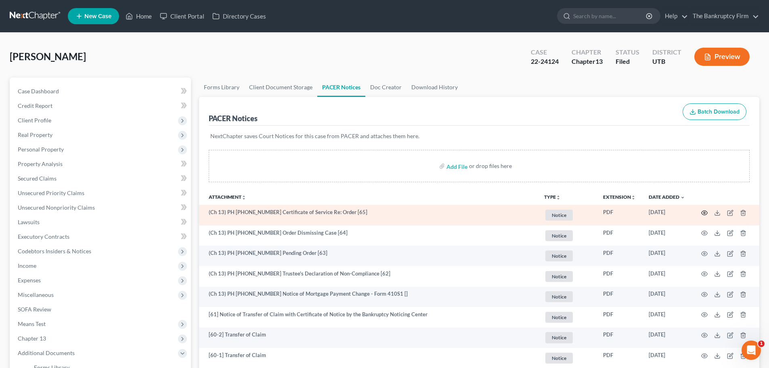
click at [705, 214] on icon "button" at bounding box center [704, 212] width 6 height 6
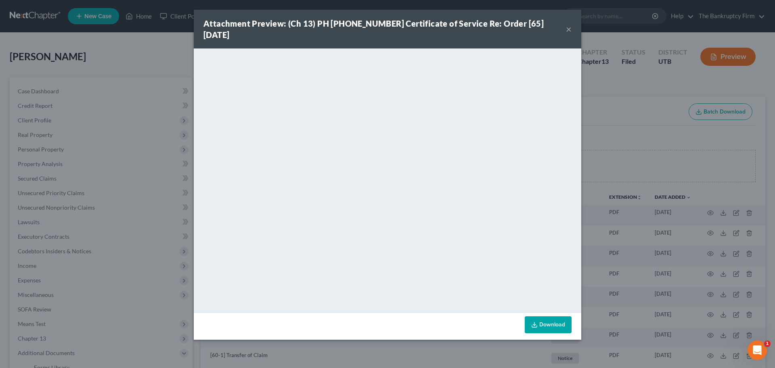
drag, startPoint x: 569, startPoint y: 27, endPoint x: 573, endPoint y: 23, distance: 5.1
click at [570, 25] on button "×" at bounding box center [569, 29] width 6 height 10
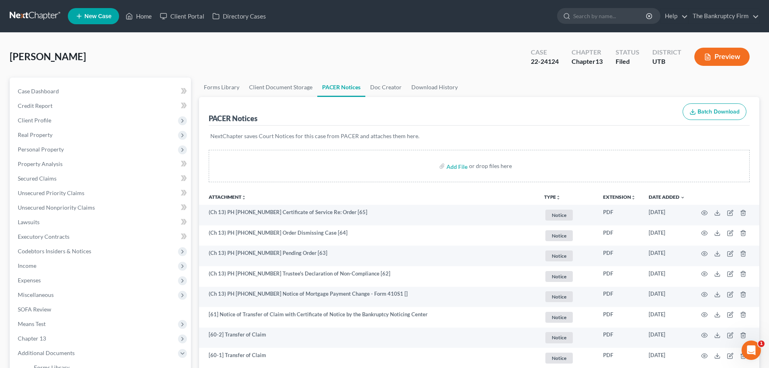
click at [550, 170] on div "Add File or drop files here" at bounding box center [479, 166] width 541 height 32
click at [389, 195] on th "Attachment unfold_more expand_more expand_less" at bounding box center [368, 196] width 339 height 16
click at [144, 17] on link "Home" at bounding box center [138, 16] width 34 height 15
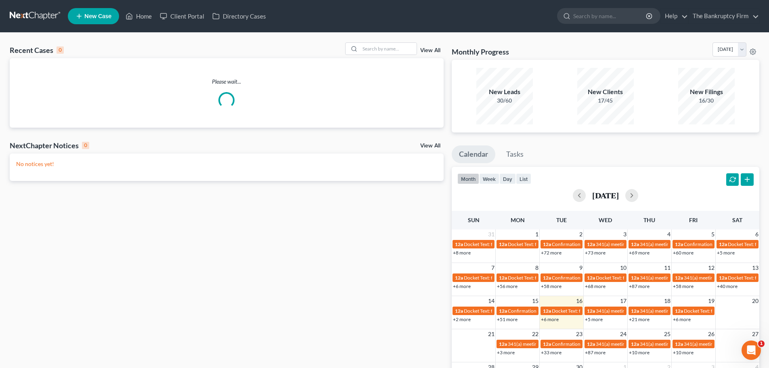
click at [428, 48] on link "View All" at bounding box center [430, 51] width 20 height 6
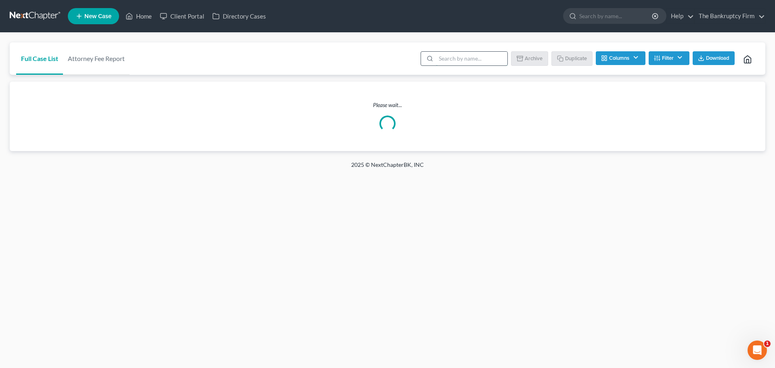
click at [451, 55] on input "search" at bounding box center [471, 59] width 71 height 14
type input "[PERSON_NAME]"
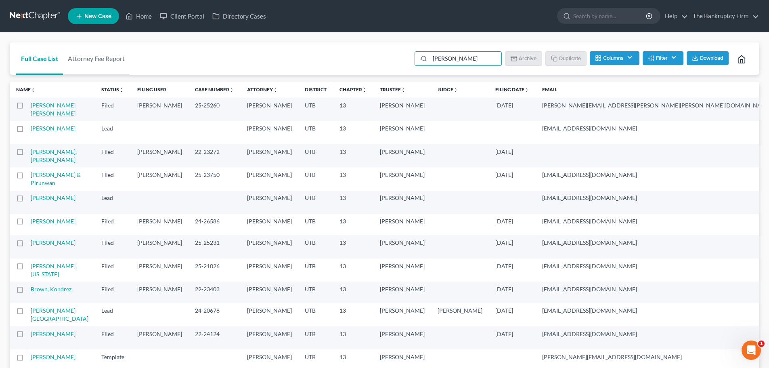
click at [43, 114] on link "[PERSON_NAME] [PERSON_NAME]" at bounding box center [53, 109] width 45 height 15
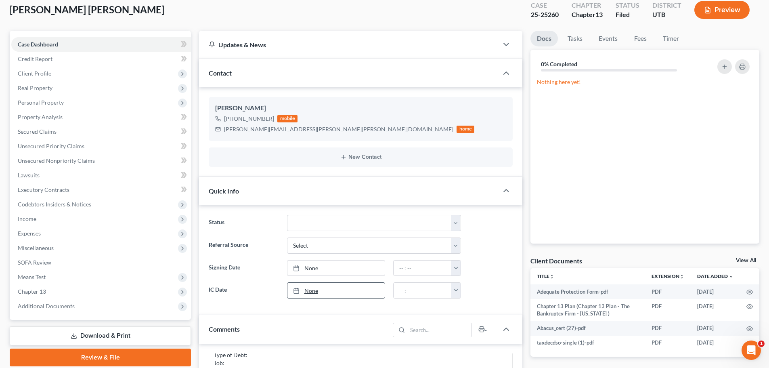
scroll to position [121, 0]
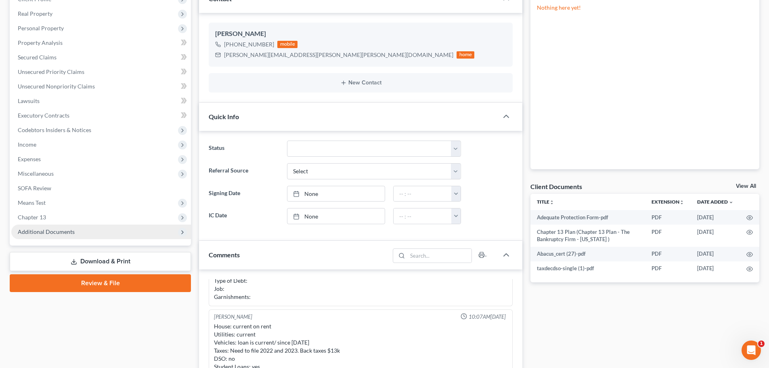
click at [129, 231] on span "Additional Documents" at bounding box center [101, 231] width 180 height 15
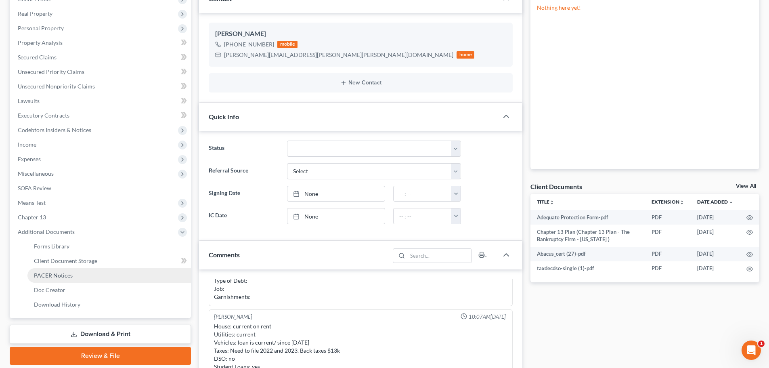
click at [118, 271] on link "PACER Notices" at bounding box center [108, 275] width 163 height 15
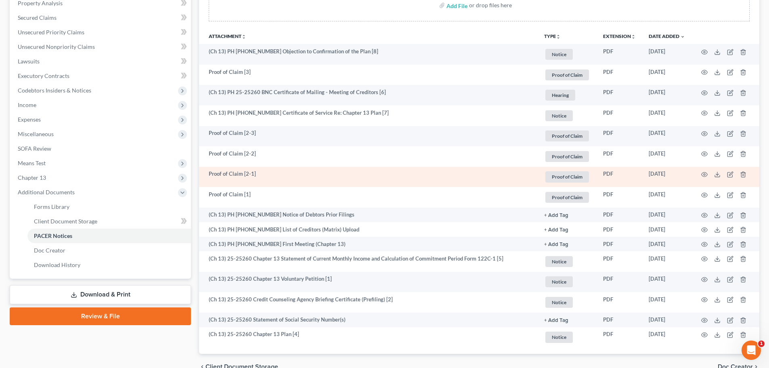
scroll to position [161, 0]
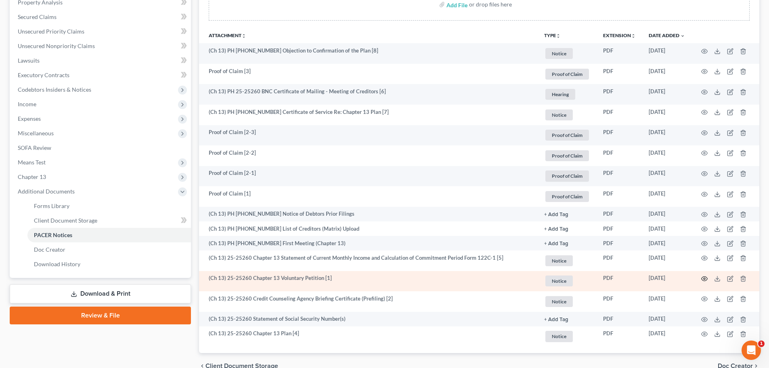
click at [703, 279] on icon "button" at bounding box center [704, 278] width 6 height 6
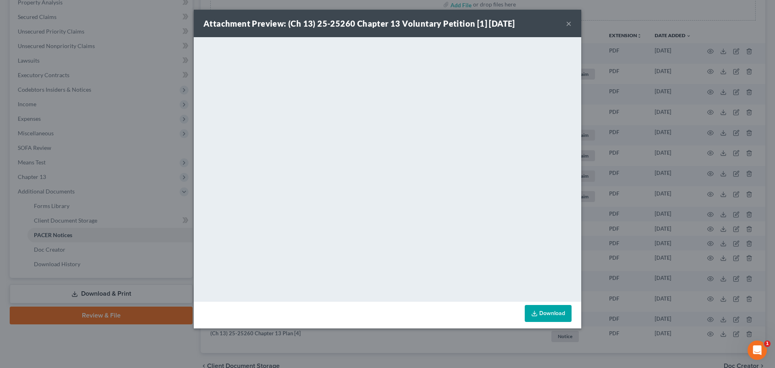
click at [571, 25] on button "×" at bounding box center [569, 24] width 6 height 10
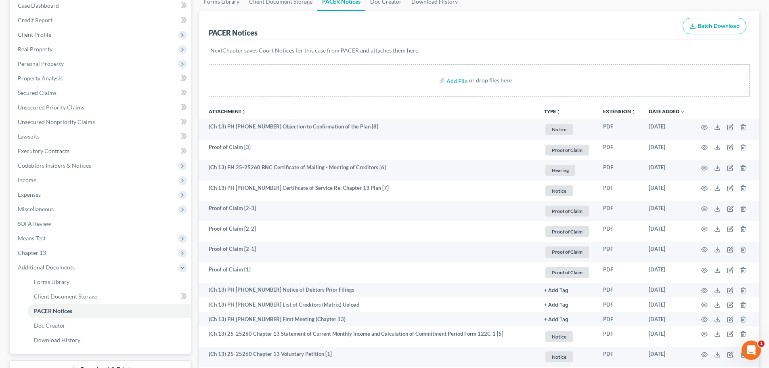
scroll to position [0, 0]
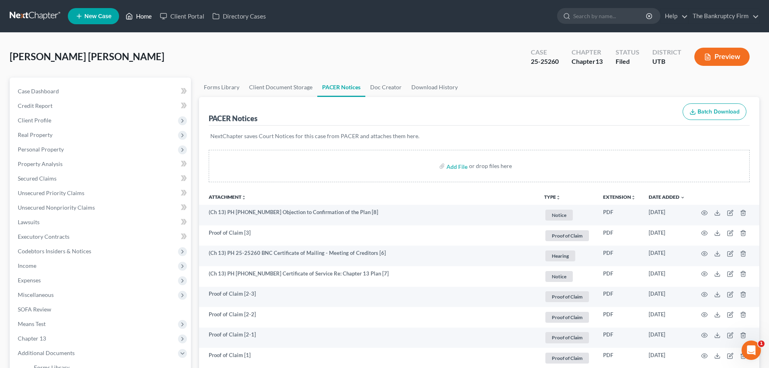
click at [138, 11] on link "Home" at bounding box center [138, 16] width 34 height 15
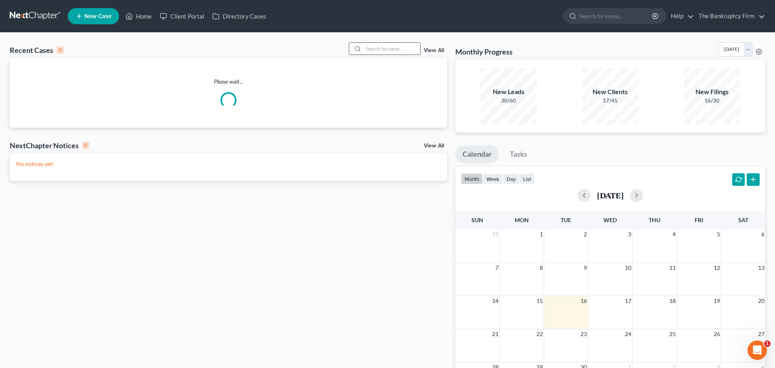
click at [388, 48] on input "search" at bounding box center [392, 49] width 56 height 12
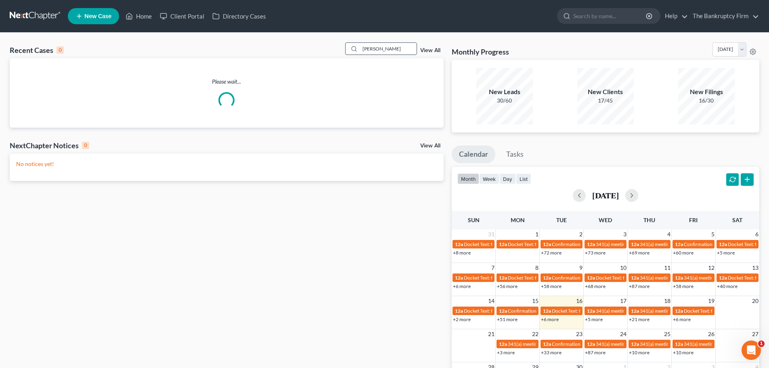
type input "[PERSON_NAME]"
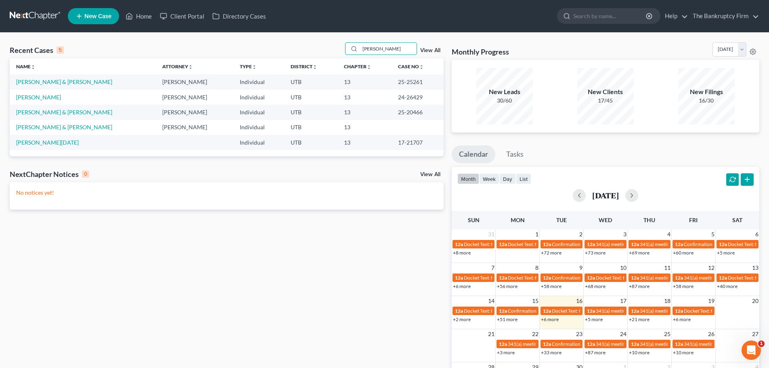
click at [437, 51] on link "View All" at bounding box center [430, 51] width 20 height 6
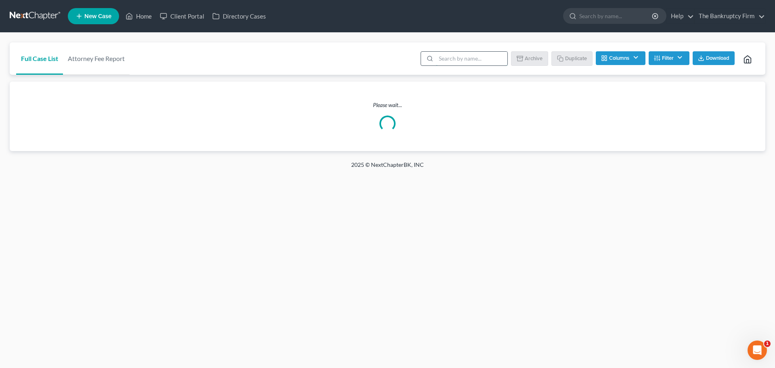
click at [445, 61] on input "search" at bounding box center [471, 59] width 71 height 14
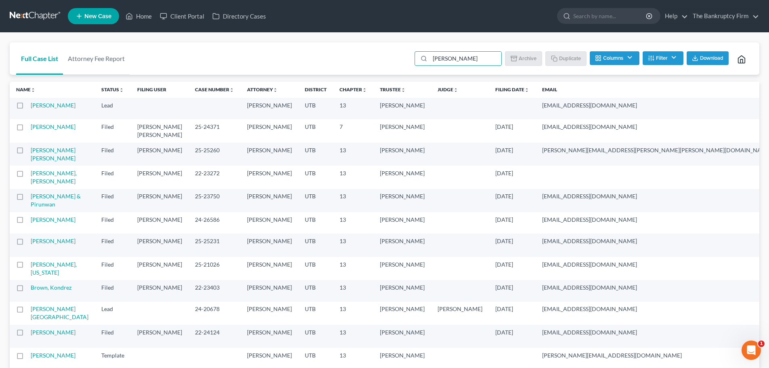
type input "[PERSON_NAME]"
click at [140, 14] on link "Home" at bounding box center [138, 16] width 34 height 15
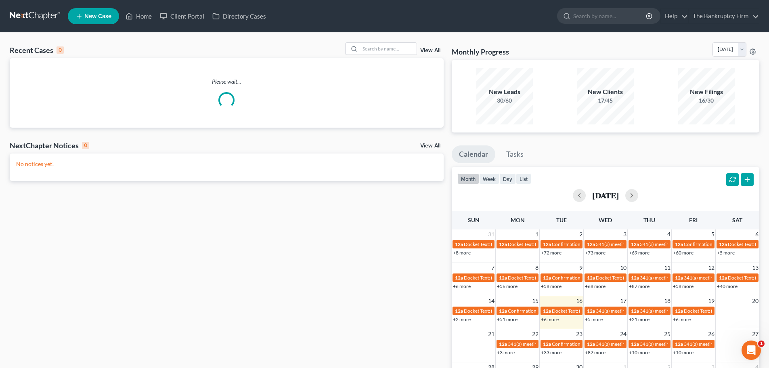
click at [429, 46] on div "View All" at bounding box center [394, 48] width 98 height 13
click at [427, 49] on link "View All" at bounding box center [430, 51] width 20 height 6
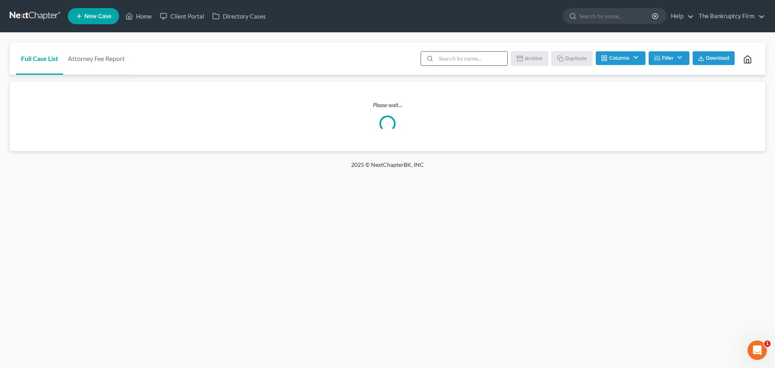
click at [489, 57] on input "search" at bounding box center [471, 59] width 71 height 14
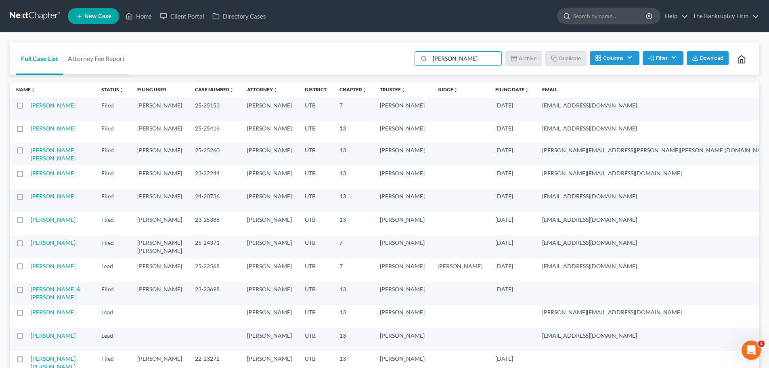
type input "[PERSON_NAME]"
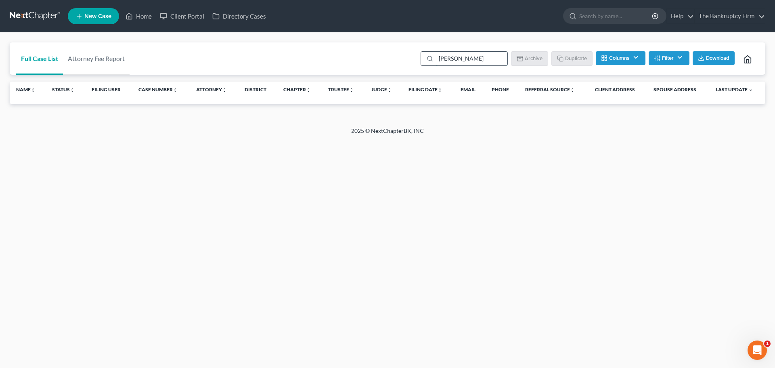
click at [471, 53] on input "[PERSON_NAME]" at bounding box center [471, 59] width 71 height 14
click at [468, 53] on input "[PERSON_NAME]" at bounding box center [471, 59] width 71 height 14
click at [420, 63] on div "[PERSON_NAME]" at bounding box center [463, 58] width 87 height 15
click at [600, 14] on input "search" at bounding box center [616, 15] width 74 height 15
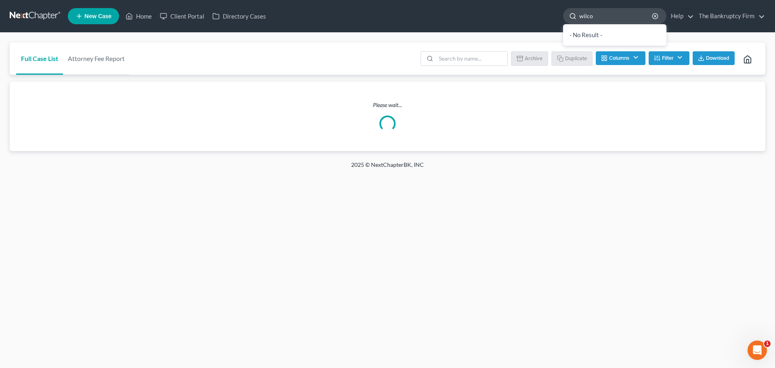
type input "[PERSON_NAME]"
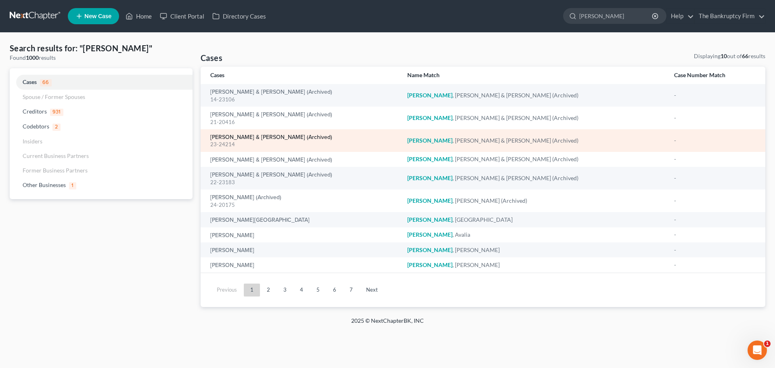
click at [267, 138] on link "[PERSON_NAME] & [PERSON_NAME] (Archived)" at bounding box center [271, 137] width 122 height 6
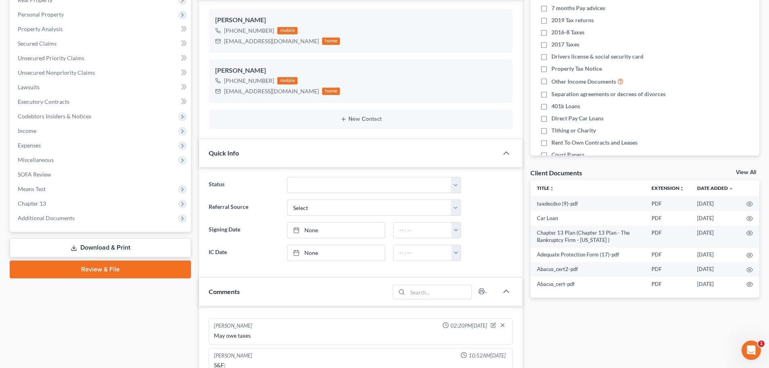
scroll to position [161, 0]
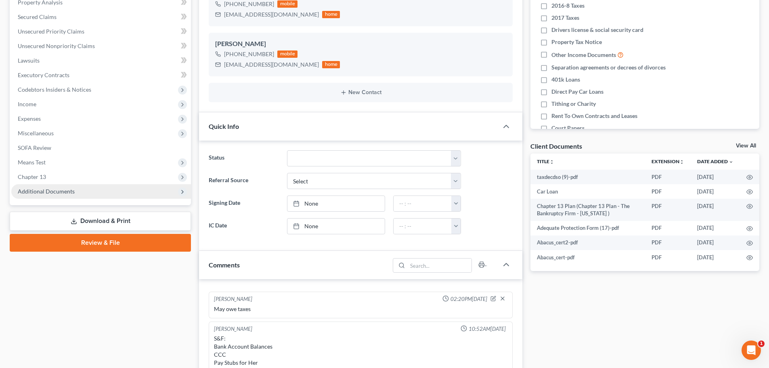
click at [150, 194] on span "Additional Documents" at bounding box center [101, 191] width 180 height 15
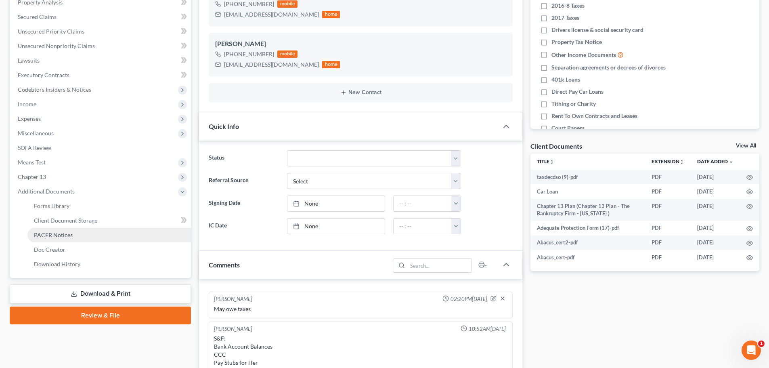
click at [65, 232] on span "PACER Notices" at bounding box center [53, 234] width 39 height 7
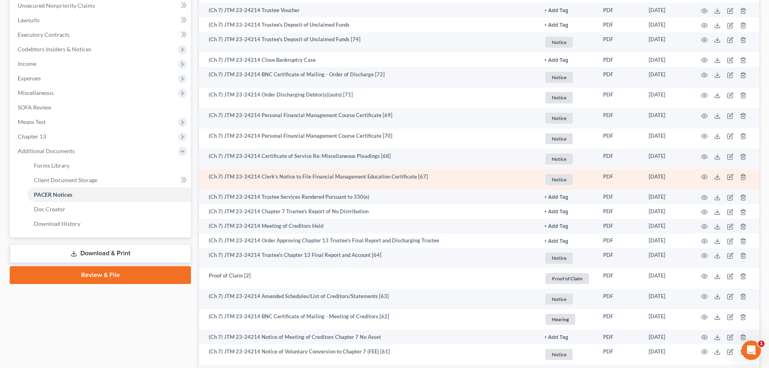
scroll to position [40, 0]
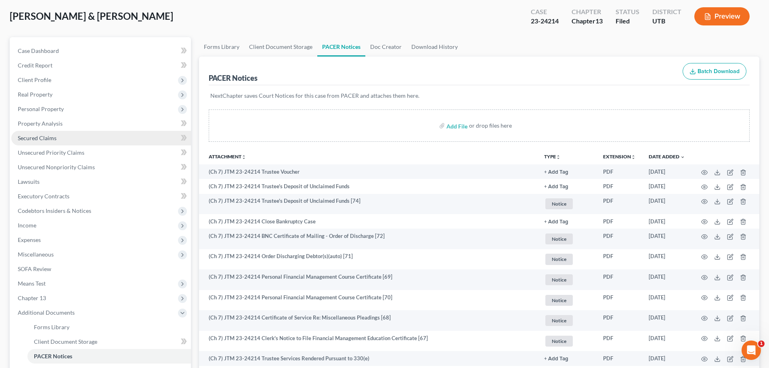
click at [108, 134] on link "Secured Claims" at bounding box center [101, 138] width 180 height 15
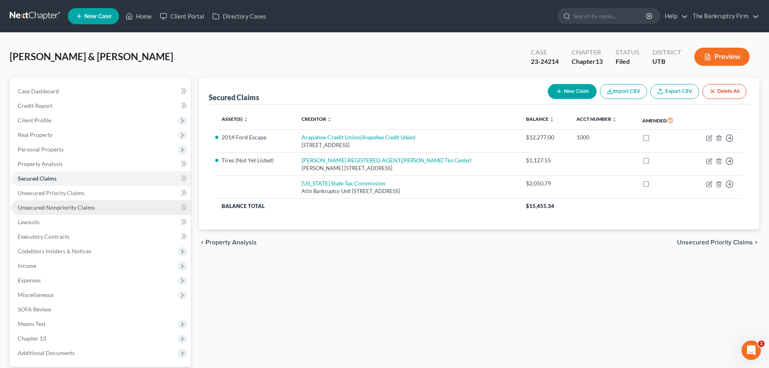
click at [110, 203] on link "Unsecured Nonpriority Claims" at bounding box center [101, 207] width 180 height 15
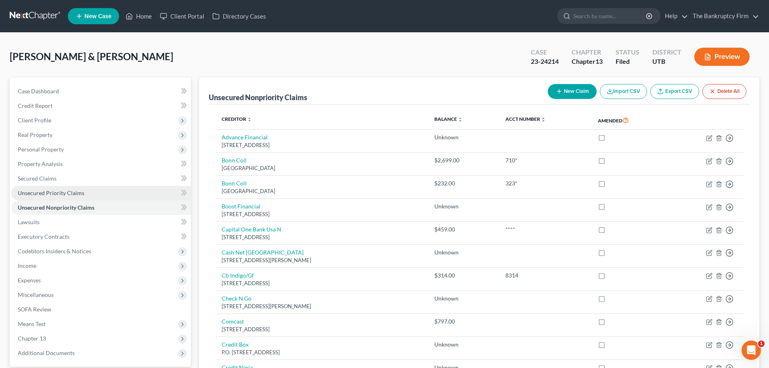
click at [116, 199] on link "Unsecured Priority Claims" at bounding box center [101, 193] width 180 height 15
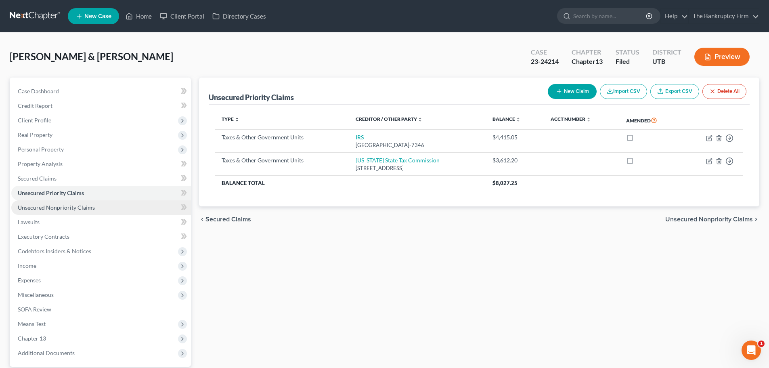
click at [115, 210] on link "Unsecured Nonpriority Claims" at bounding box center [101, 207] width 180 height 15
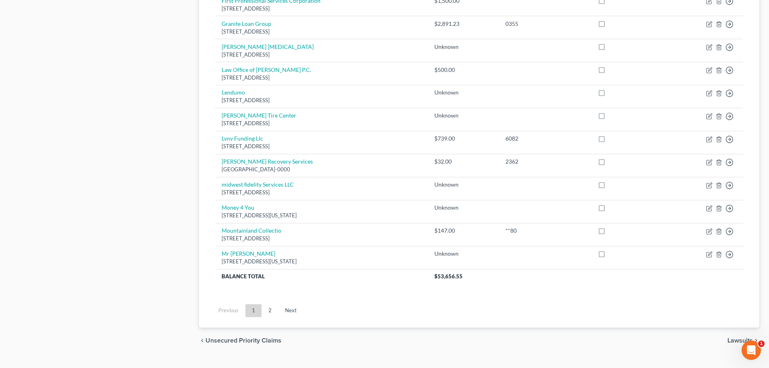
scroll to position [565, 0]
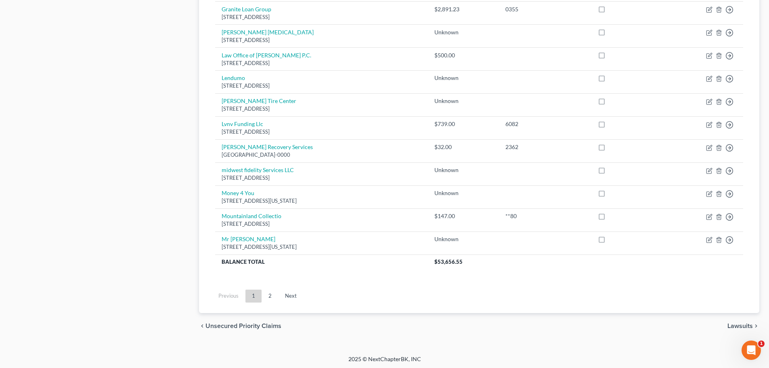
click at [265, 299] on link "2" at bounding box center [270, 295] width 16 height 13
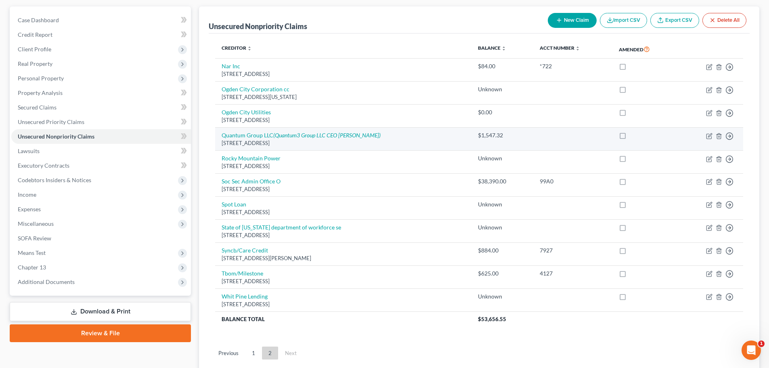
scroll to position [89, 0]
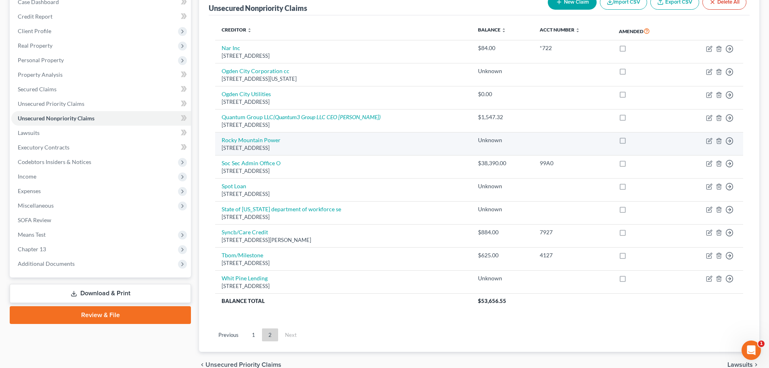
drag, startPoint x: 217, startPoint y: 139, endPoint x: 304, endPoint y: 145, distance: 87.0
click at [304, 145] on td "[GEOGRAPHIC_DATA] Power [STREET_ADDRESS]" at bounding box center [343, 143] width 256 height 23
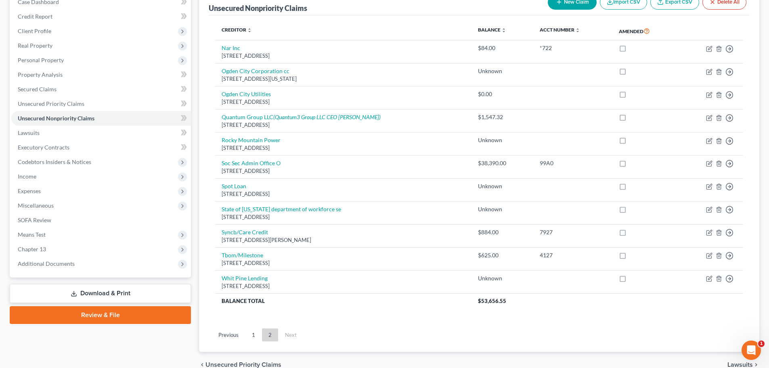
click at [208, 141] on div "Unsecured Nonpriority Claims New Claim Import CSV Export CSV Delete All Credito…" at bounding box center [479, 169] width 560 height 363
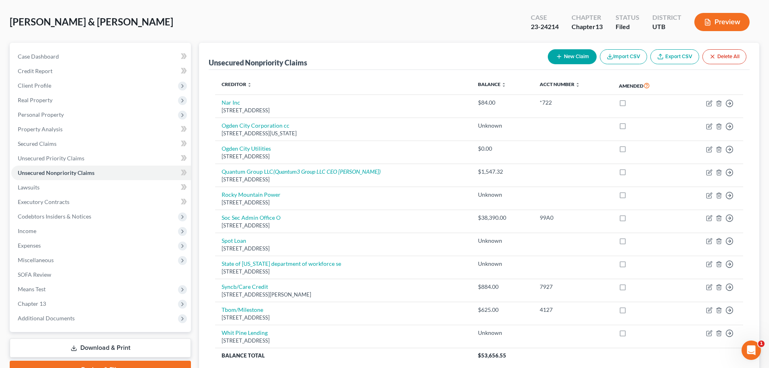
scroll to position [49, 0]
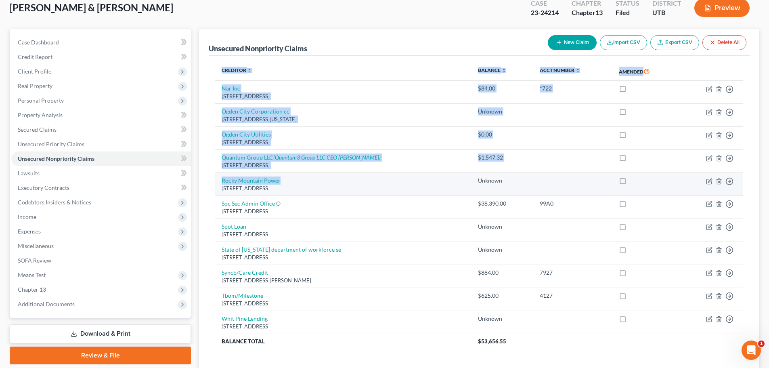
drag, startPoint x: 220, startPoint y: 183, endPoint x: 282, endPoint y: 180, distance: 62.6
click at [284, 180] on div "Creditor expand_more expand_less unfold_more Balance expand_more expand_less un…" at bounding box center [479, 210] width 541 height 309
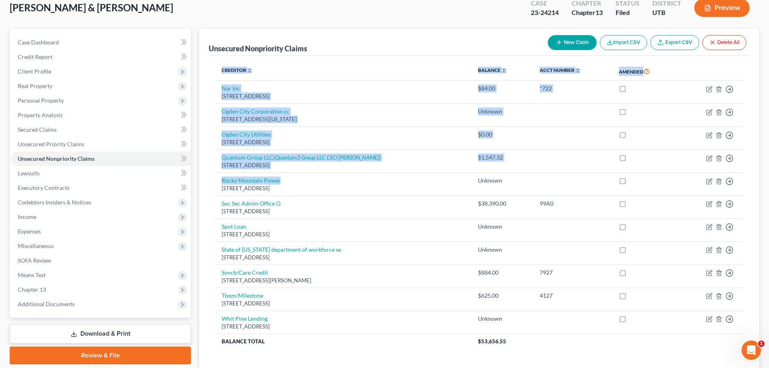
click at [206, 159] on div "Unsecured Nonpriority Claims New Claim Import CSV Export CSV Delete All Credito…" at bounding box center [479, 210] width 560 height 363
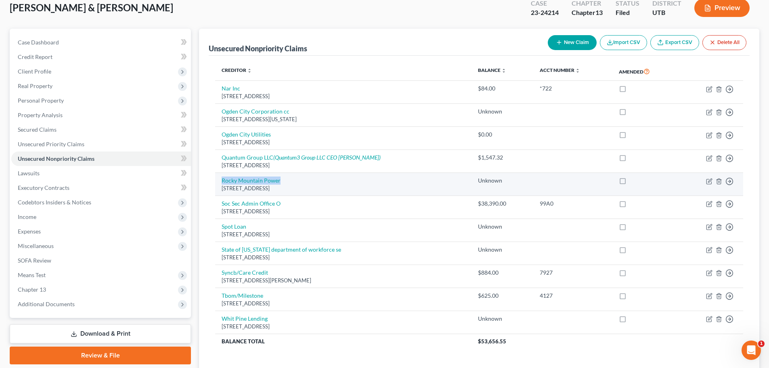
drag, startPoint x: 221, startPoint y: 180, endPoint x: 280, endPoint y: 180, distance: 59.3
click at [280, 180] on td "[GEOGRAPHIC_DATA] Power [STREET_ADDRESS]" at bounding box center [343, 184] width 256 height 23
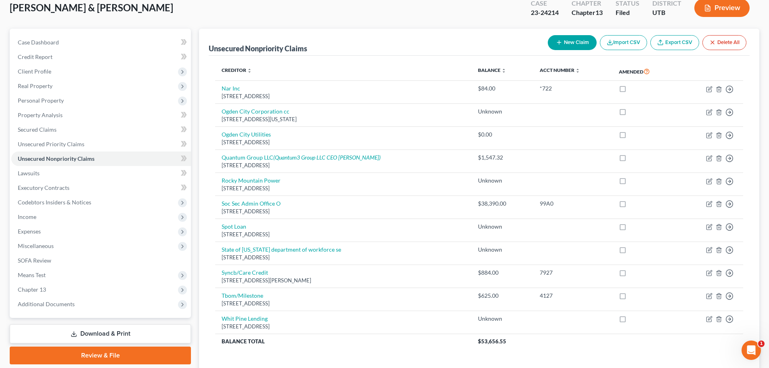
click at [206, 154] on div "Unsecured Nonpriority Claims New Claim Import CSV Export CSV Delete All Credito…" at bounding box center [479, 210] width 560 height 363
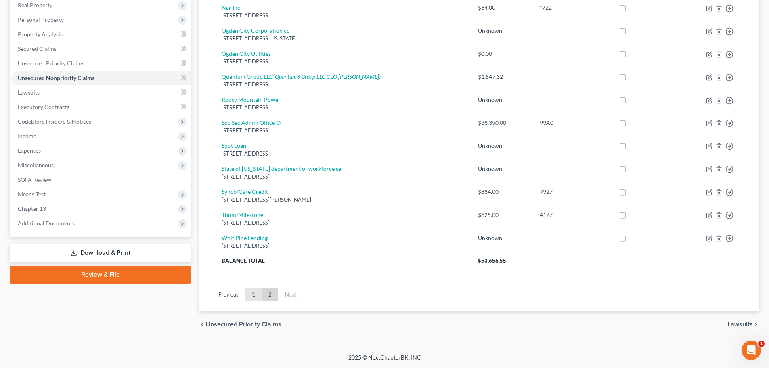
click at [253, 293] on link "1" at bounding box center [253, 294] width 16 height 13
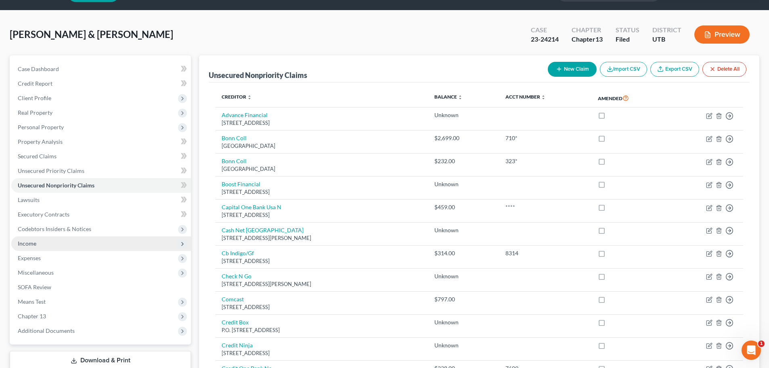
scroll to position [40, 0]
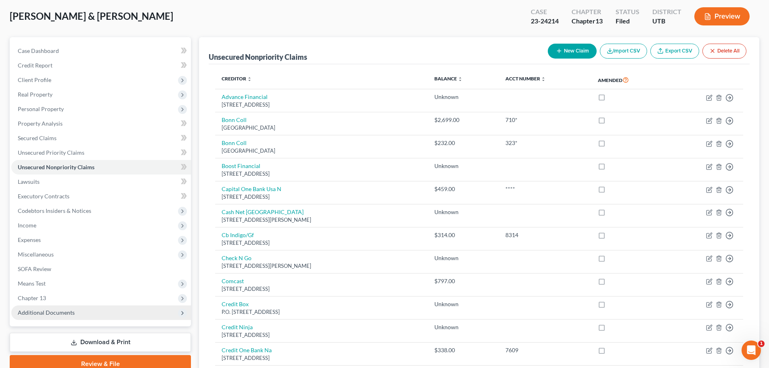
click at [119, 311] on span "Additional Documents" at bounding box center [101, 312] width 180 height 15
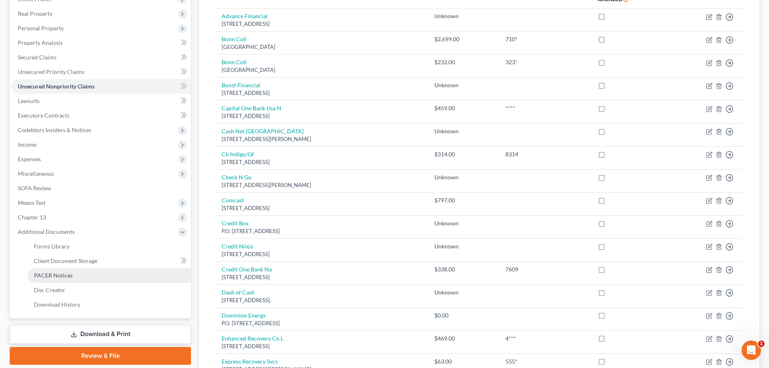
click at [102, 278] on link "PACER Notices" at bounding box center [108, 275] width 163 height 15
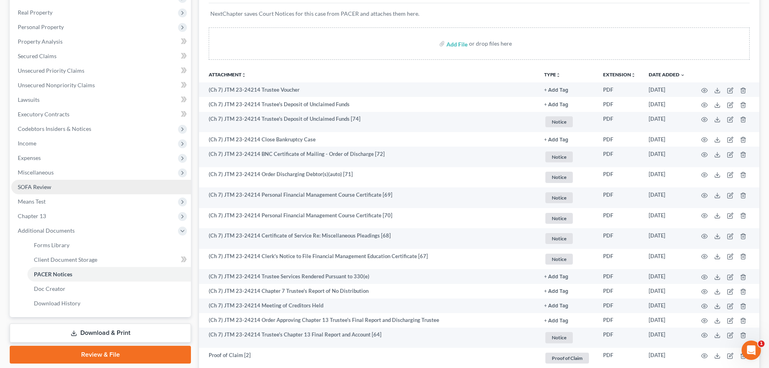
scroll to position [121, 0]
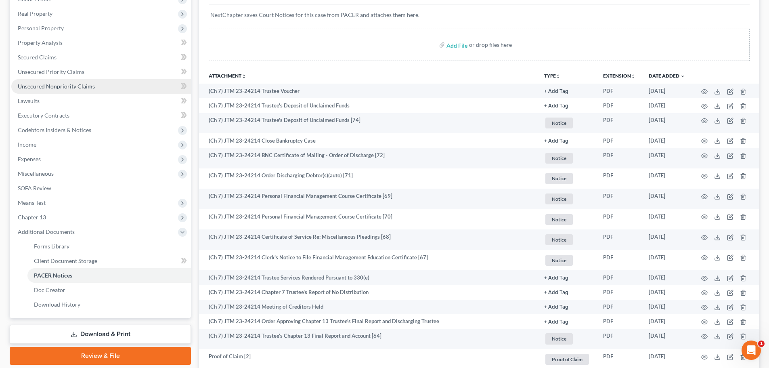
click at [93, 89] on link "Unsecured Nonpriority Claims" at bounding box center [101, 86] width 180 height 15
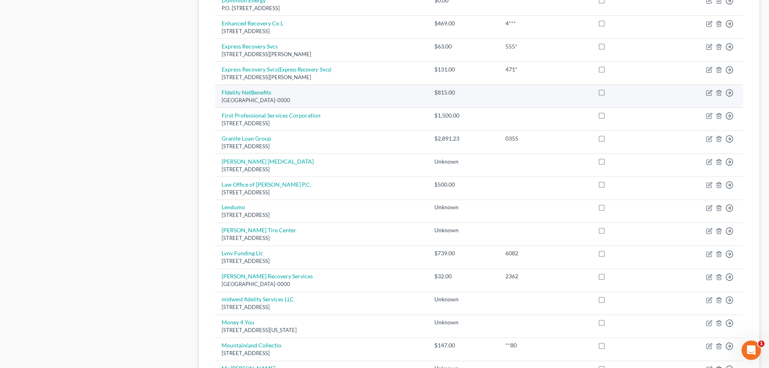
scroll to position [444, 0]
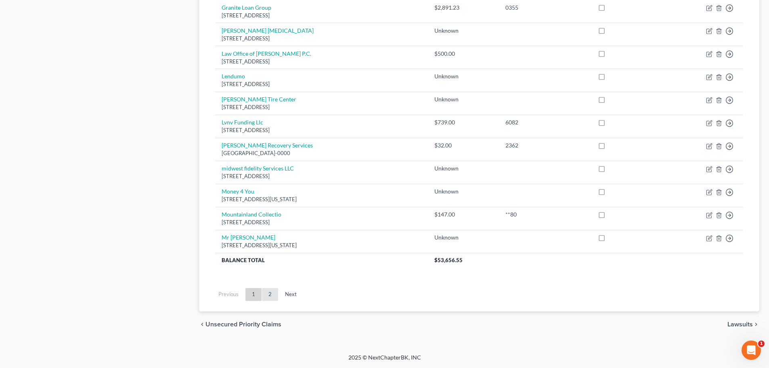
click at [264, 289] on link "2" at bounding box center [270, 294] width 16 height 13
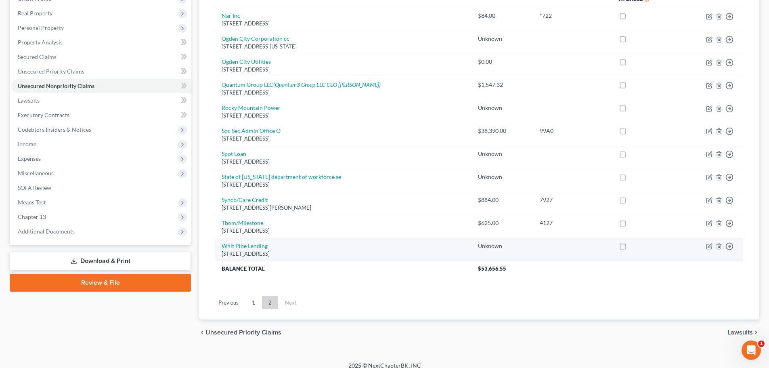
scroll to position [130, 0]
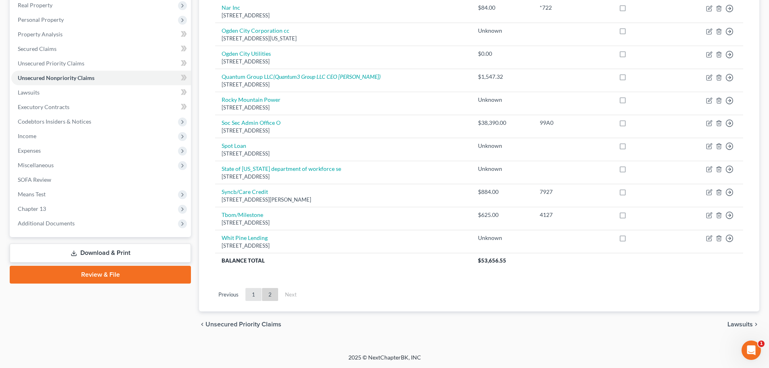
click at [255, 290] on link "1" at bounding box center [253, 294] width 16 height 13
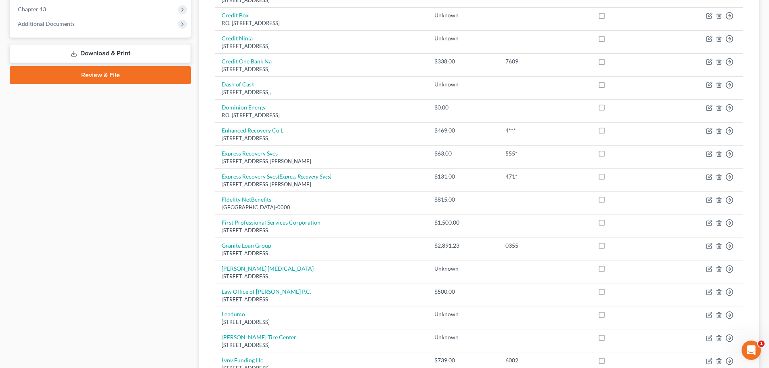
scroll to position [331, 0]
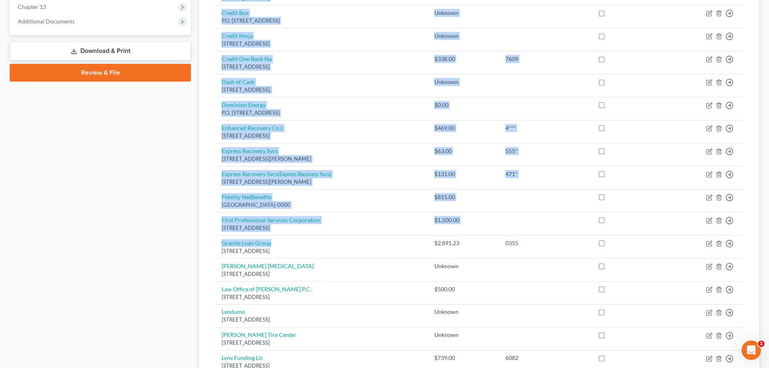
drag, startPoint x: 274, startPoint y: 243, endPoint x: 211, endPoint y: 244, distance: 63.4
click at [211, 244] on div "Creditor expand_more expand_less unfold_more Balance expand_more expand_less un…" at bounding box center [479, 146] width 541 height 746
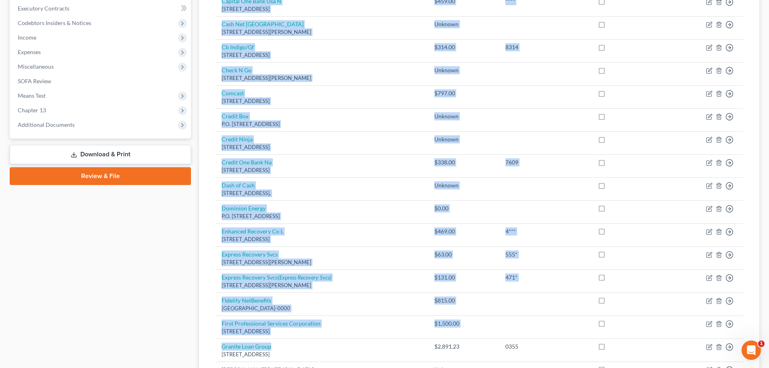
scroll to position [210, 0]
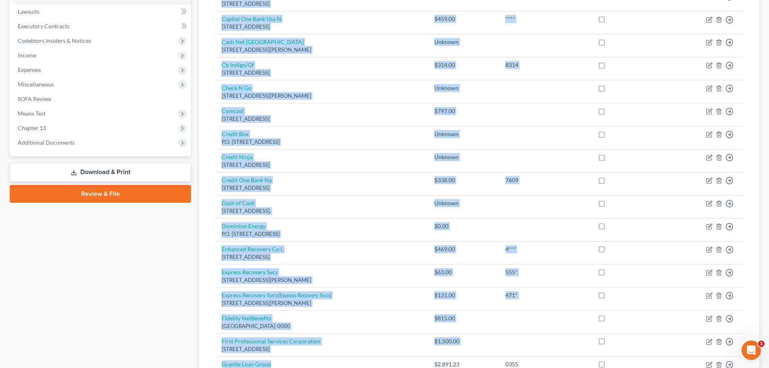
click at [204, 268] on div "Unsecured Nonpriority Claims New Claim Import CSV Export CSV Delete All Credito…" at bounding box center [479, 267] width 560 height 800
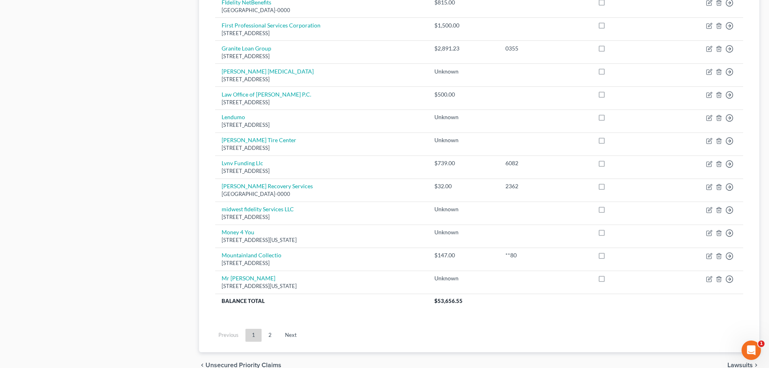
scroll to position [533, 0]
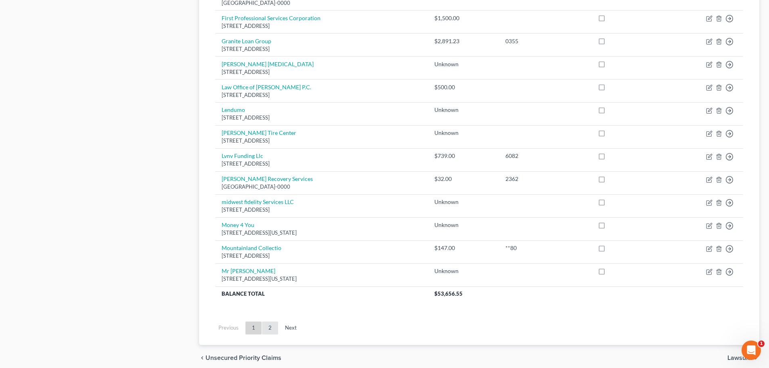
click at [263, 325] on link "2" at bounding box center [270, 327] width 16 height 13
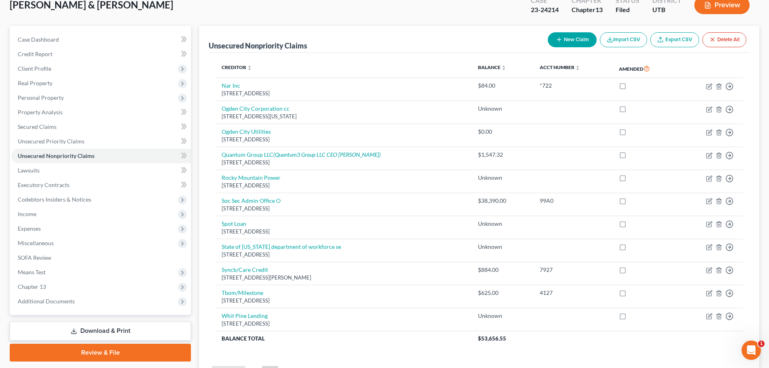
scroll to position [49, 0]
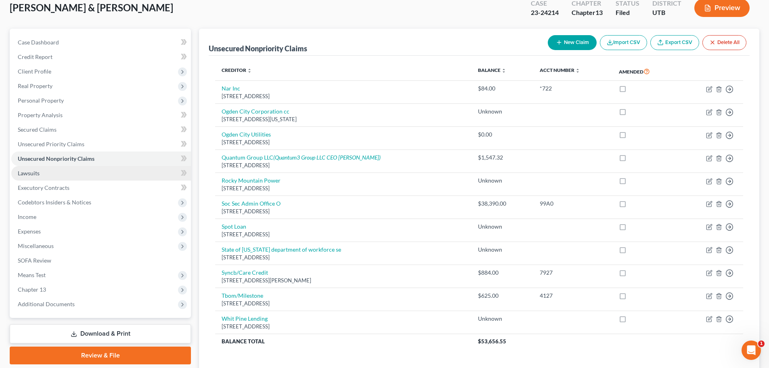
click at [84, 171] on link "Lawsuits" at bounding box center [101, 173] width 180 height 15
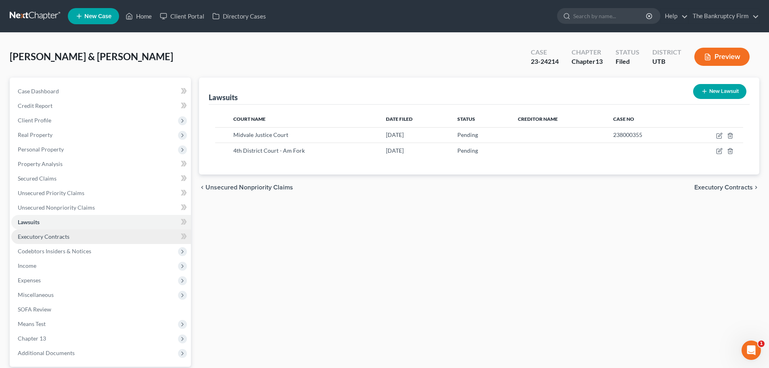
click at [83, 233] on link "Executory Contracts" at bounding box center [101, 236] width 180 height 15
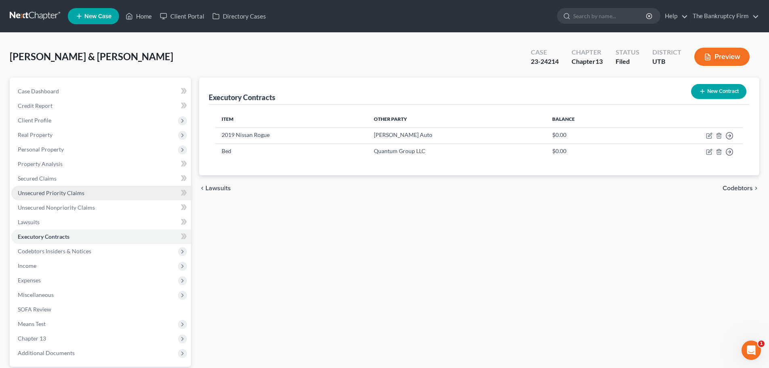
click at [76, 192] on span "Unsecured Priority Claims" at bounding box center [51, 192] width 67 height 7
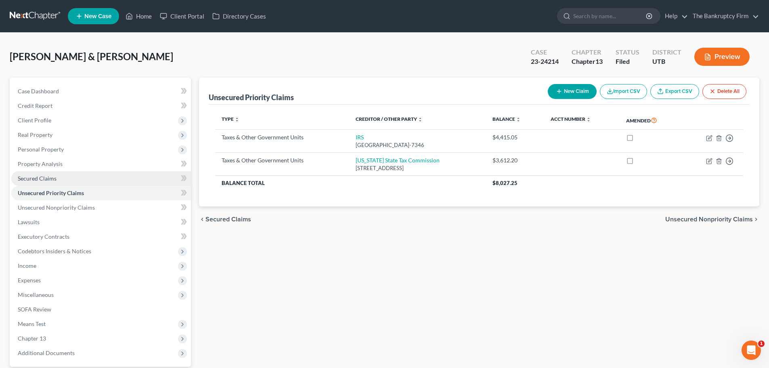
click at [77, 178] on link "Secured Claims" at bounding box center [101, 178] width 180 height 15
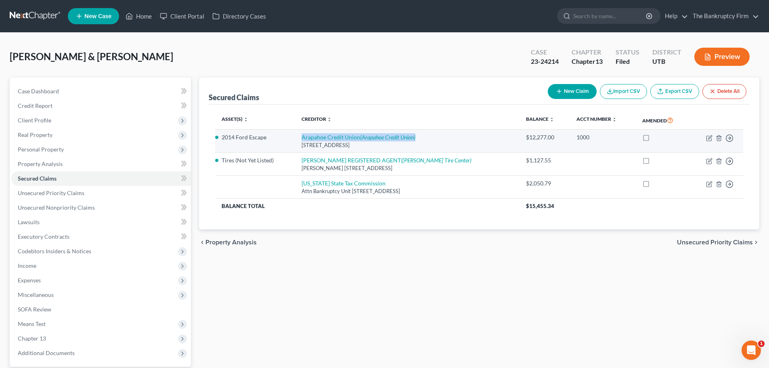
drag, startPoint x: 427, startPoint y: 136, endPoint x: 297, endPoint y: 139, distance: 130.0
click at [297, 139] on td "Arapahoe Credit Union (Arapahoe Credit Union) [STREET_ADDRESS]" at bounding box center [407, 141] width 224 height 23
drag, startPoint x: 555, startPoint y: 140, endPoint x: 522, endPoint y: 142, distance: 33.2
click at [522, 140] on td "$12,277.00" at bounding box center [544, 141] width 50 height 23
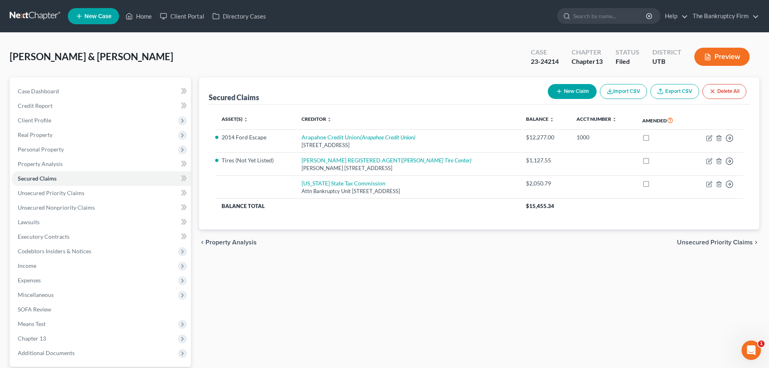
click at [207, 148] on div "Secured Claims New Claim Import CSV Export CSV Delete All Asset(s) expand_more …" at bounding box center [479, 153] width 560 height 152
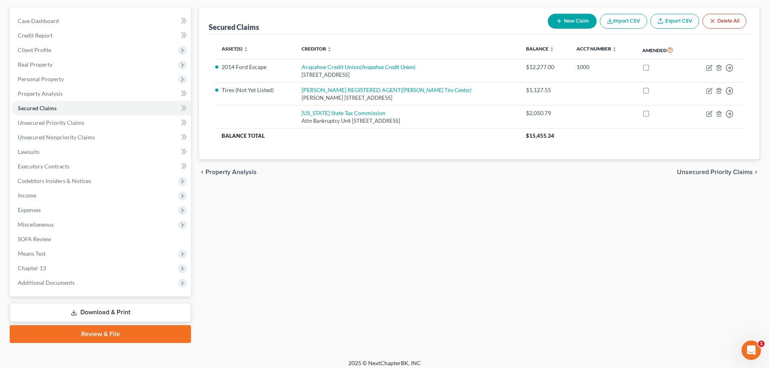
scroll to position [76, 0]
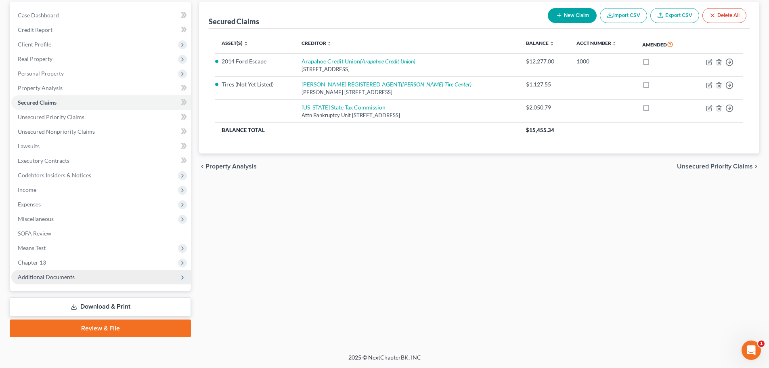
click at [146, 277] on span "Additional Documents" at bounding box center [101, 277] width 180 height 15
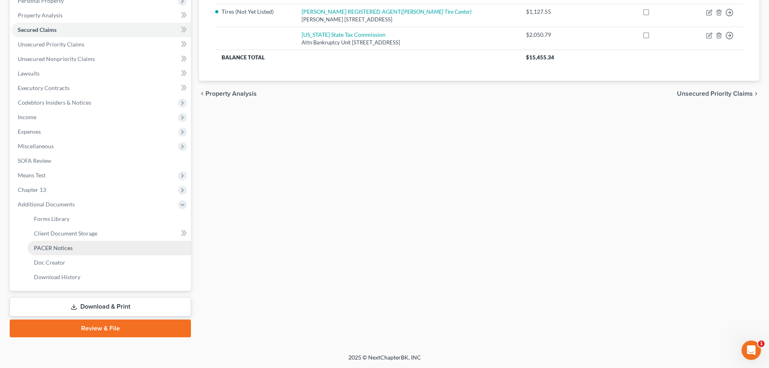
click at [122, 247] on link "PACER Notices" at bounding box center [108, 248] width 163 height 15
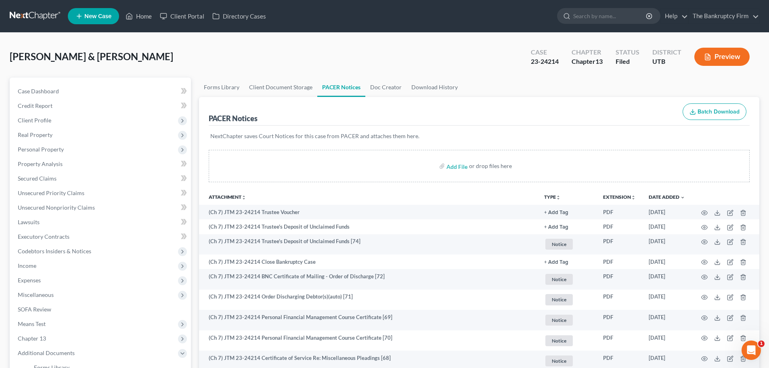
click at [200, 181] on div "Add File or drop files here" at bounding box center [479, 169] width 560 height 39
click at [146, 11] on link "Home" at bounding box center [138, 16] width 34 height 15
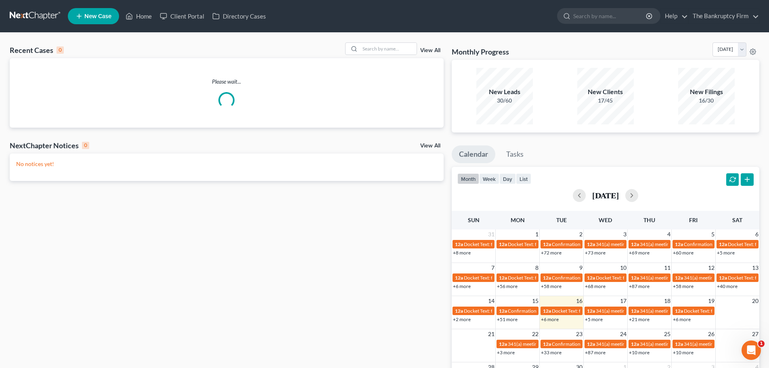
click at [422, 56] on div "Recent Cases 0 View All" at bounding box center [227, 50] width 434 height 16
click at [426, 51] on link "View All" at bounding box center [430, 51] width 20 height 6
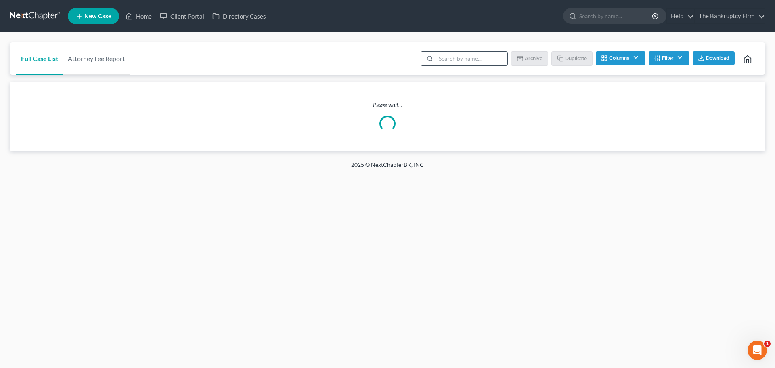
click at [503, 61] on input "search" at bounding box center [471, 59] width 71 height 14
type input "[PERSON_NAME]"
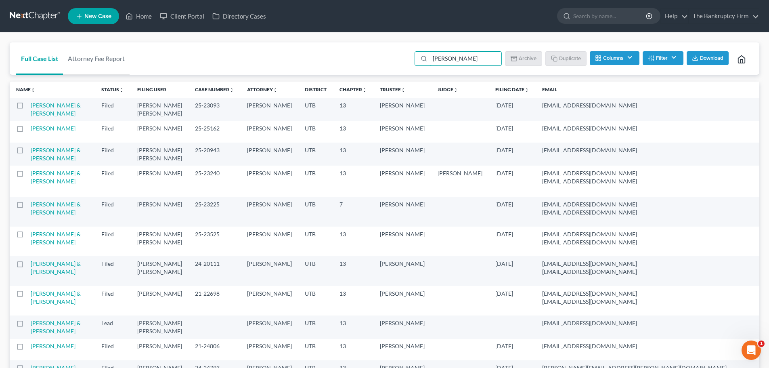
click at [34, 132] on link "[PERSON_NAME]" at bounding box center [53, 128] width 45 height 7
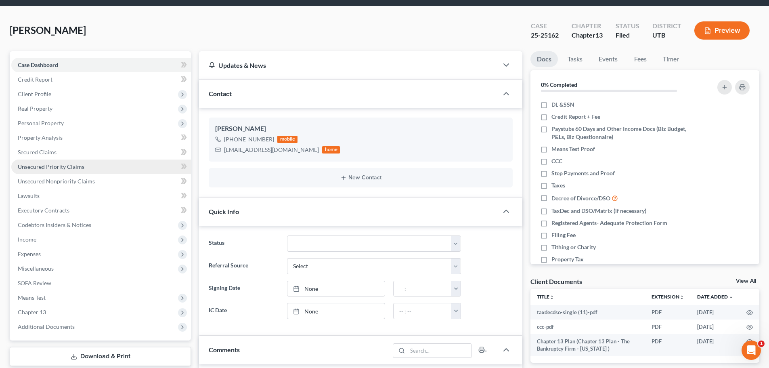
scroll to position [121, 0]
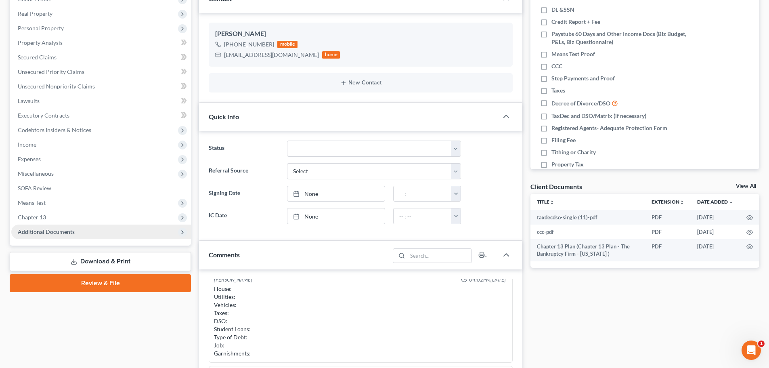
click at [116, 233] on span "Additional Documents" at bounding box center [101, 231] width 180 height 15
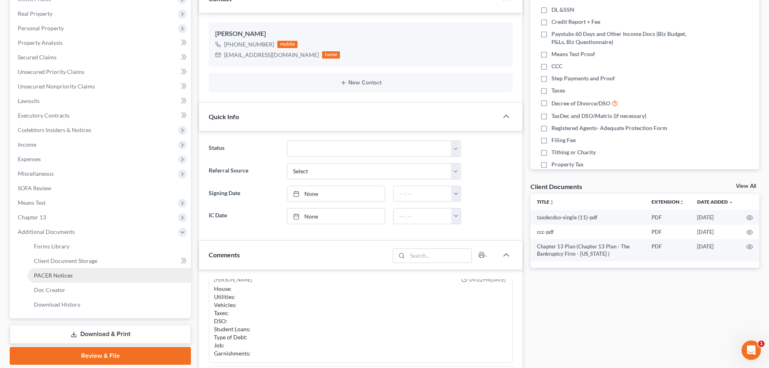
click at [104, 272] on link "PACER Notices" at bounding box center [108, 275] width 163 height 15
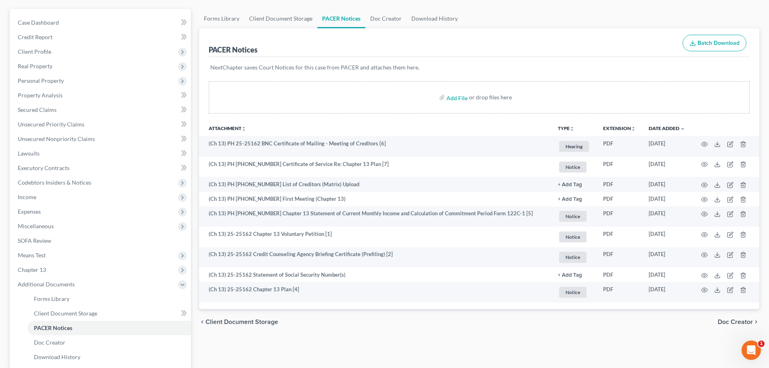
scroll to position [148, 0]
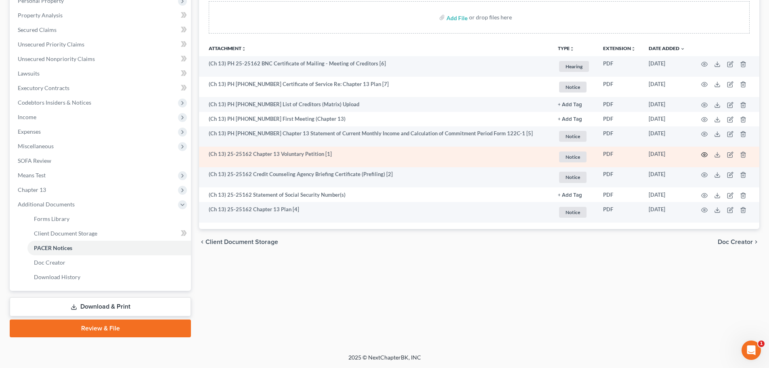
click at [707, 153] on icon "button" at bounding box center [704, 154] width 6 height 6
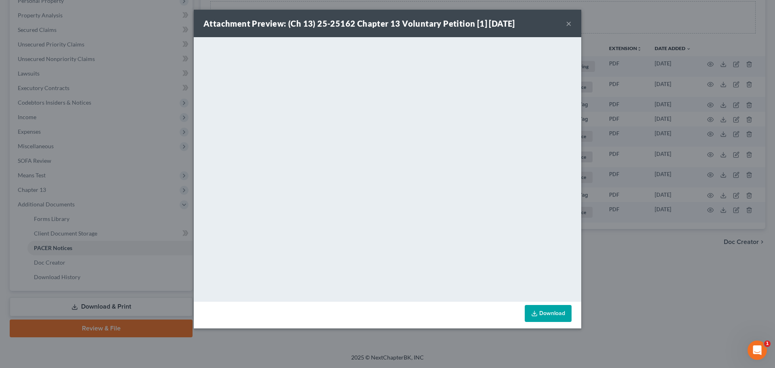
click at [570, 23] on button "×" at bounding box center [569, 24] width 6 height 10
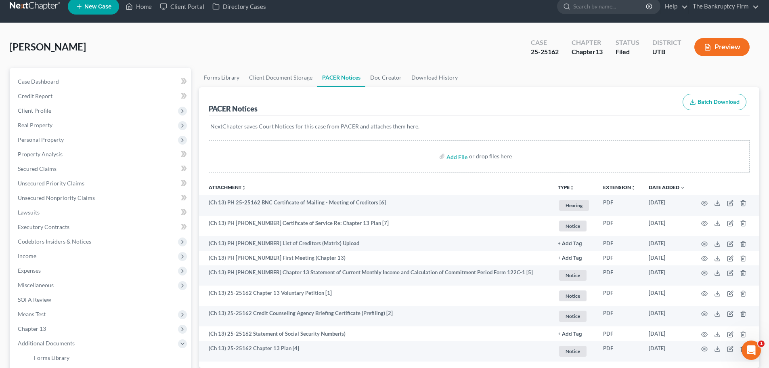
scroll to position [0, 0]
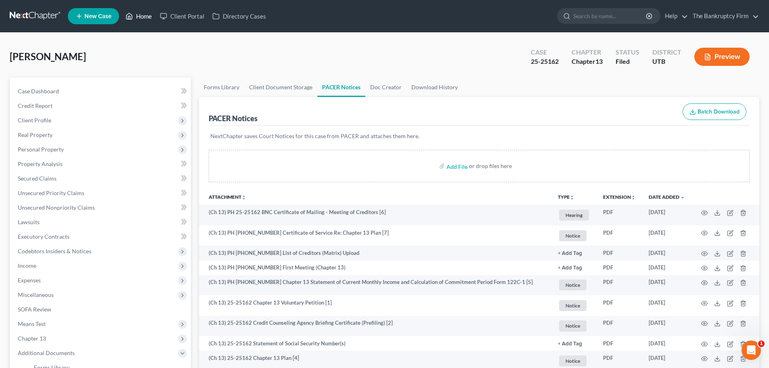
click at [135, 13] on link "Home" at bounding box center [138, 16] width 34 height 15
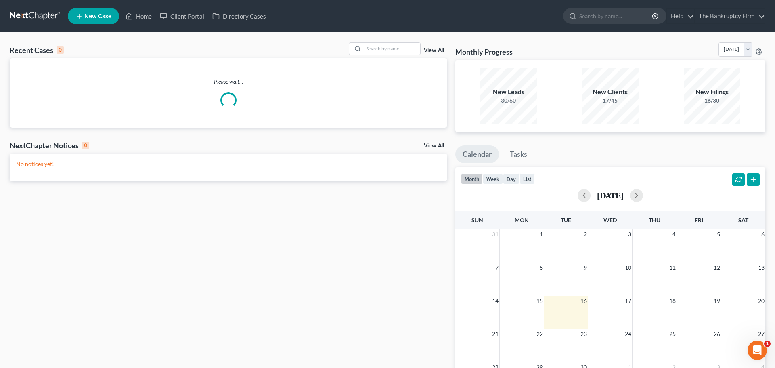
click at [429, 54] on div "View All" at bounding box center [398, 48] width 98 height 13
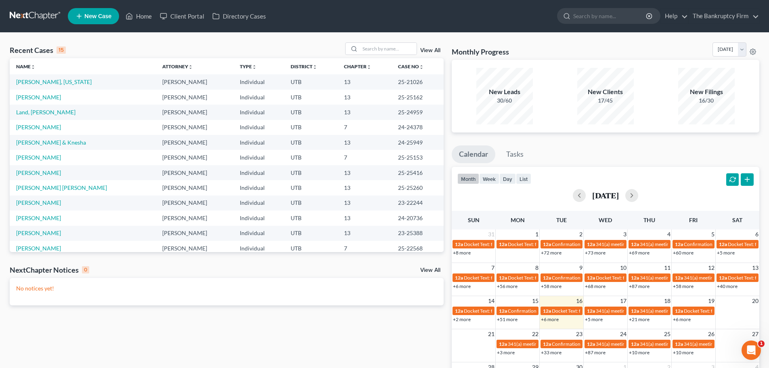
click at [429, 52] on link "View All" at bounding box center [430, 51] width 20 height 6
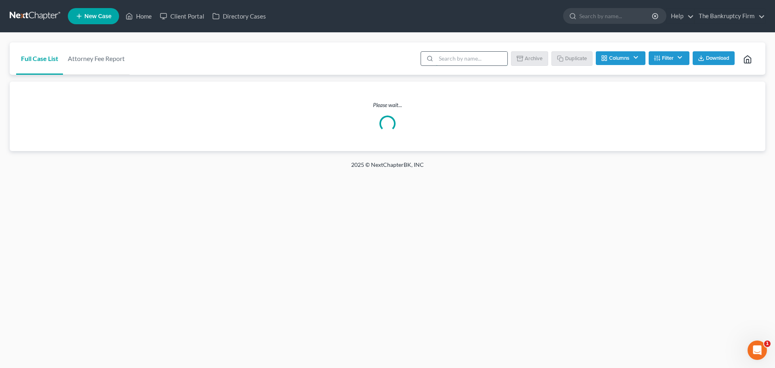
click at [483, 60] on input "search" at bounding box center [471, 59] width 71 height 14
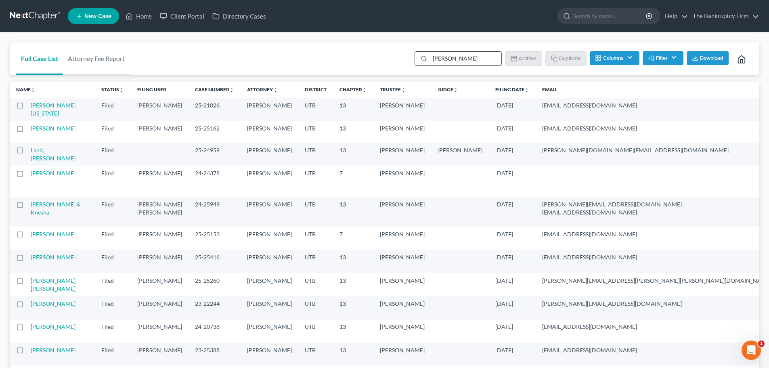
click at [466, 57] on input "[PERSON_NAME]" at bounding box center [465, 59] width 71 height 14
type input "[PERSON_NAME]"
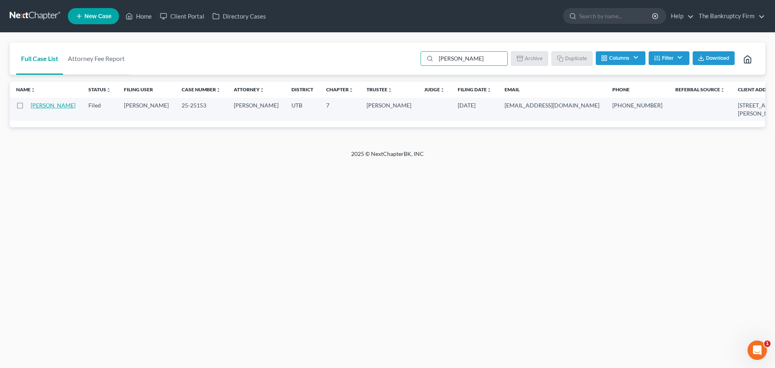
click at [40, 109] on link "[PERSON_NAME]" at bounding box center [53, 105] width 45 height 7
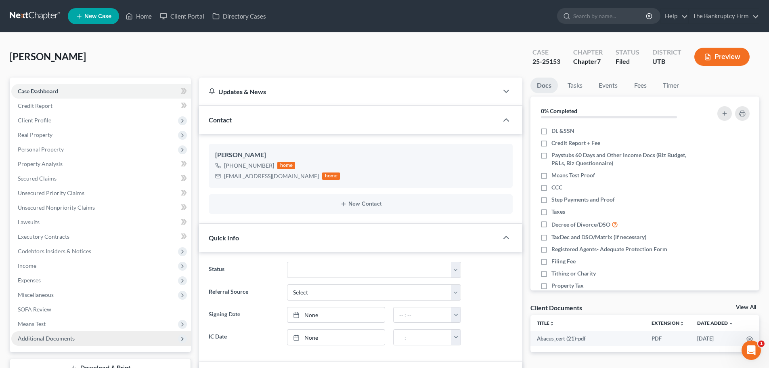
click at [179, 337] on icon at bounding box center [182, 338] width 6 height 6
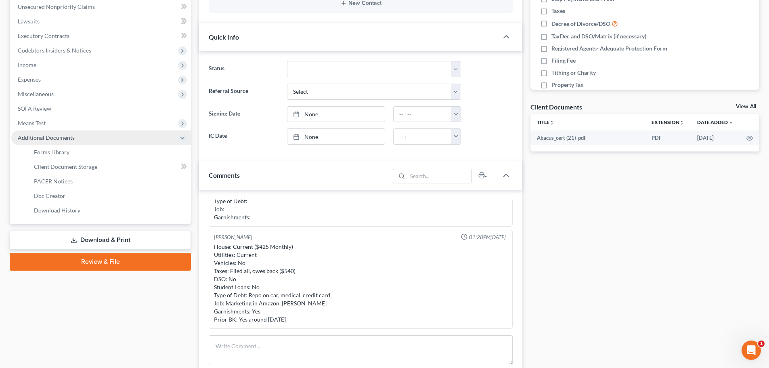
scroll to position [202, 0]
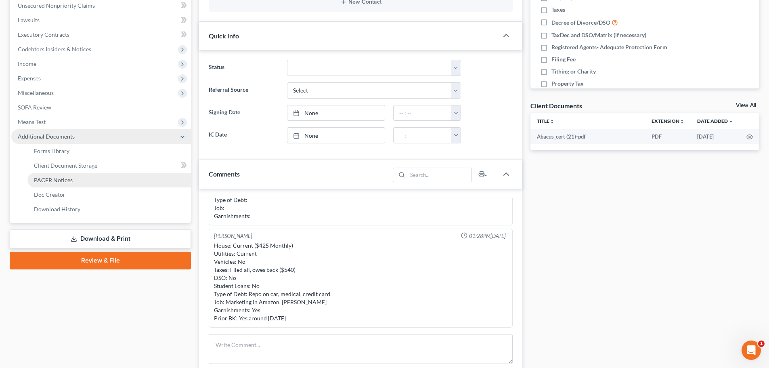
click at [59, 175] on link "PACER Notices" at bounding box center [108, 180] width 163 height 15
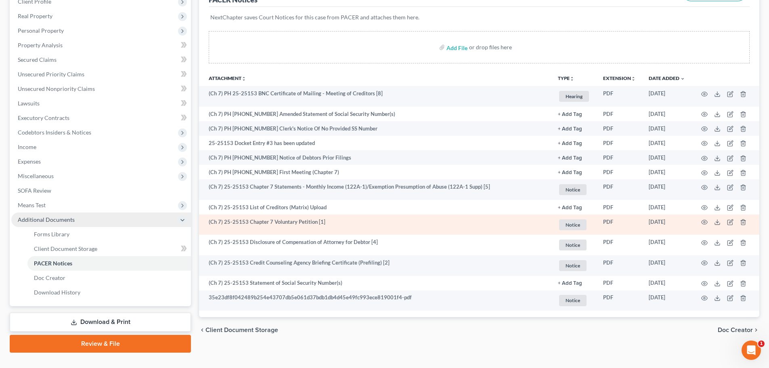
scroll to position [121, 0]
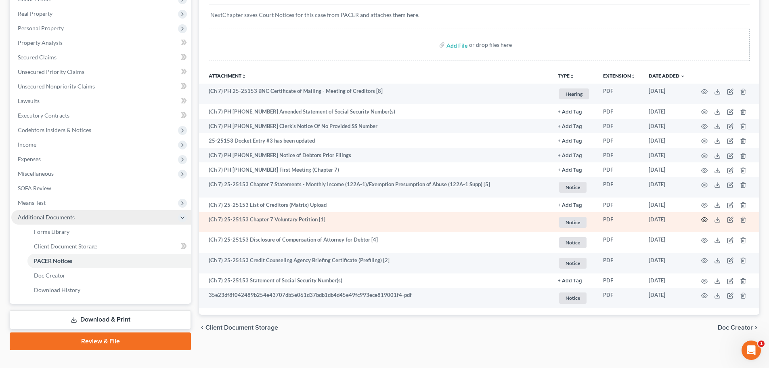
click at [702, 219] on icon "button" at bounding box center [704, 219] width 6 height 6
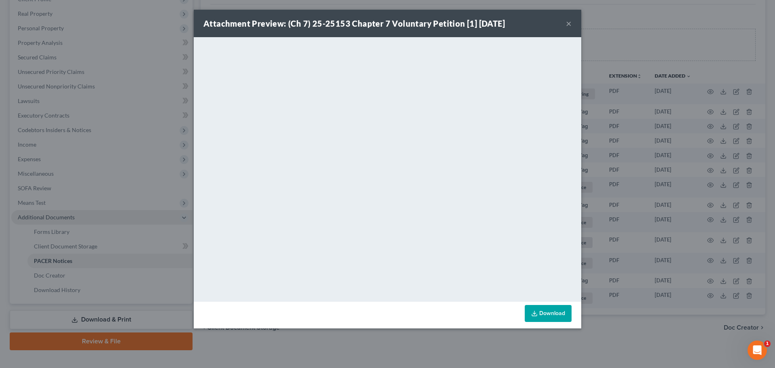
drag, startPoint x: 571, startPoint y: 23, endPoint x: 570, endPoint y: 27, distance: 4.1
click at [570, 27] on button "×" at bounding box center [569, 24] width 6 height 10
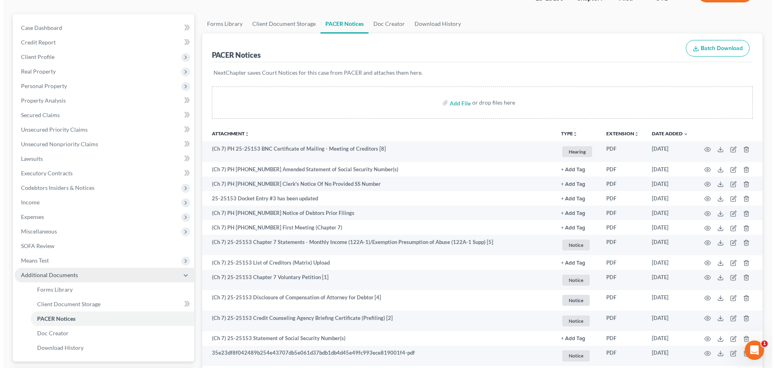
scroll to position [0, 0]
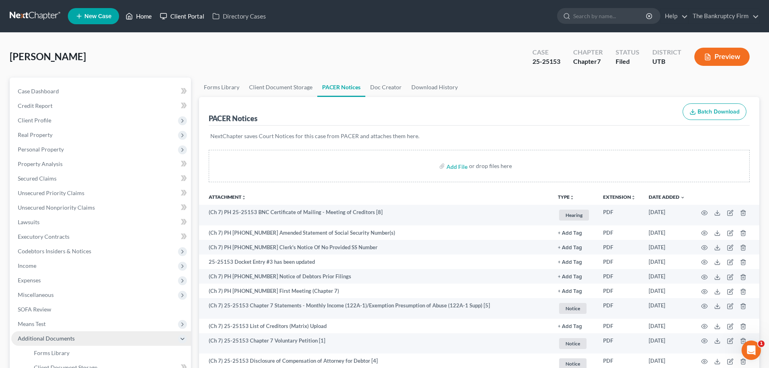
click at [140, 19] on link "Home" at bounding box center [138, 16] width 34 height 15
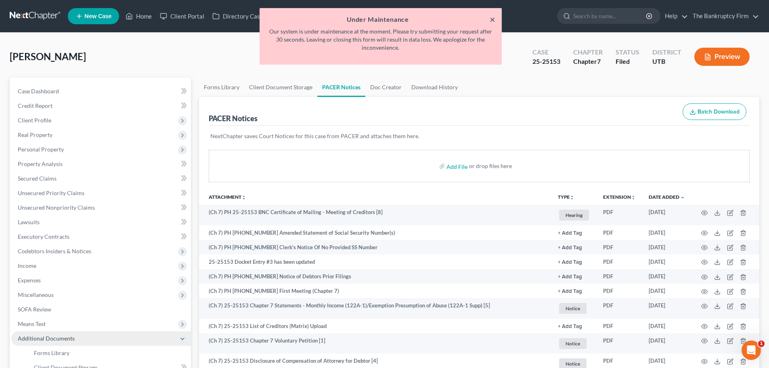
click at [492, 17] on button "×" at bounding box center [492, 20] width 6 height 10
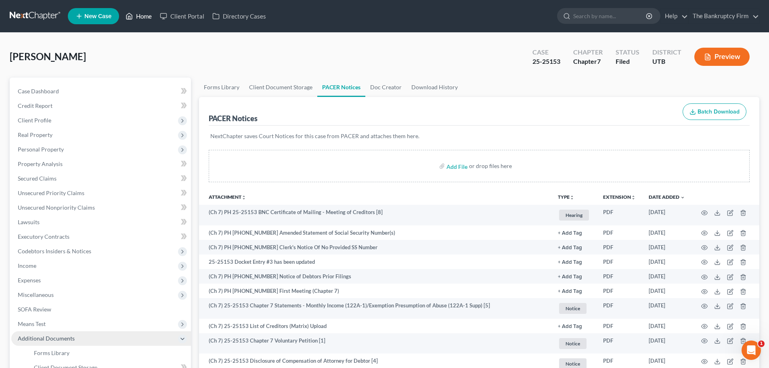
click at [133, 19] on icon at bounding box center [128, 16] width 7 height 10
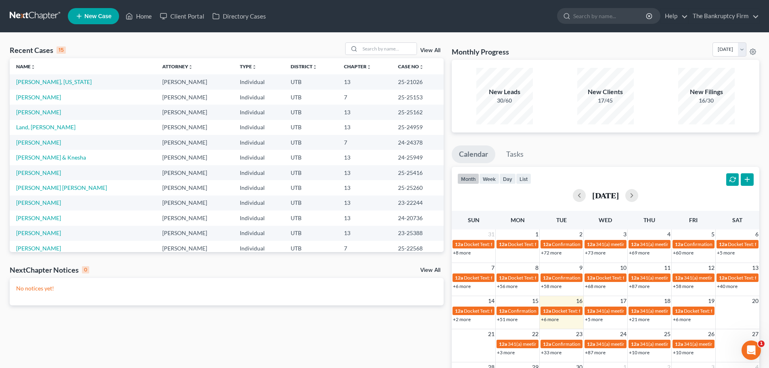
click at [421, 49] on link "View All" at bounding box center [430, 51] width 20 height 6
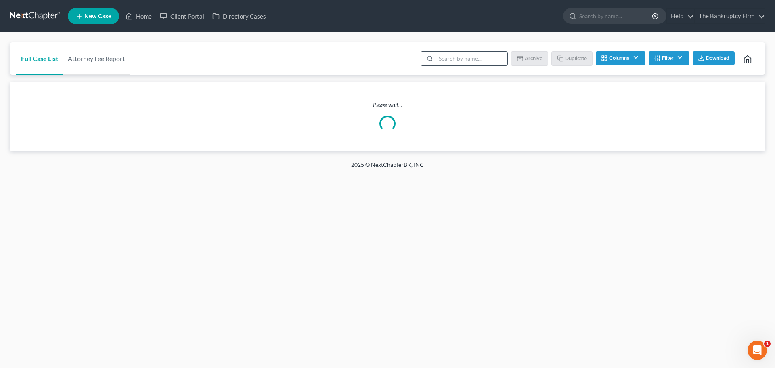
click at [468, 64] on input "search" at bounding box center [471, 59] width 71 height 14
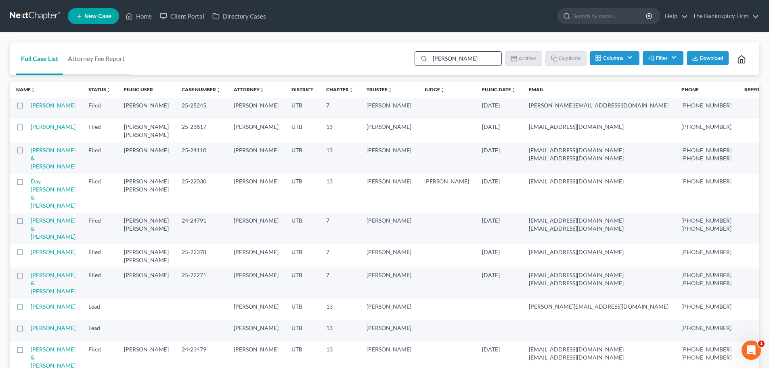
type input "[PERSON_NAME]"
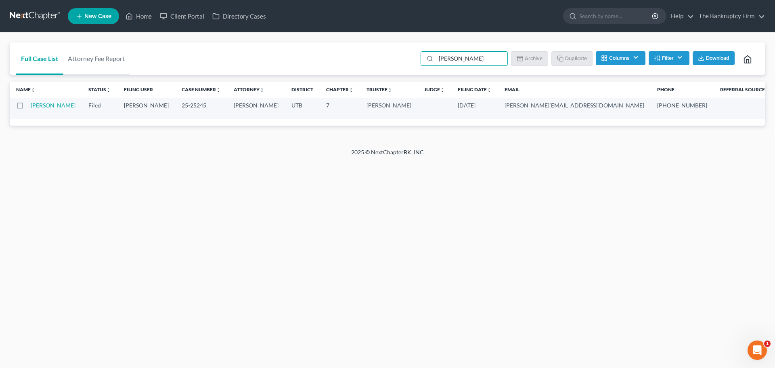
click at [42, 109] on link "[PERSON_NAME]" at bounding box center [53, 105] width 45 height 7
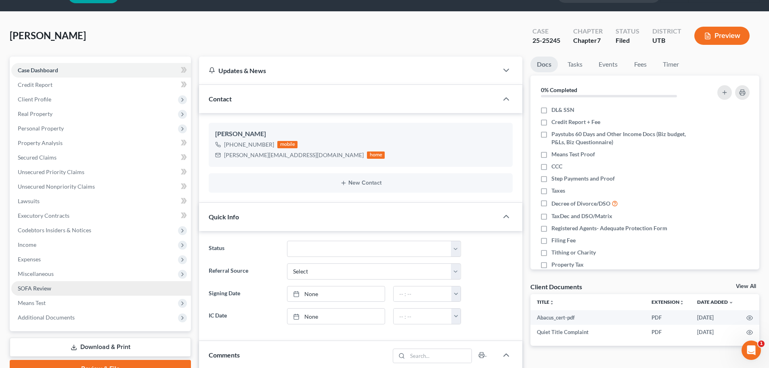
scroll to position [40, 0]
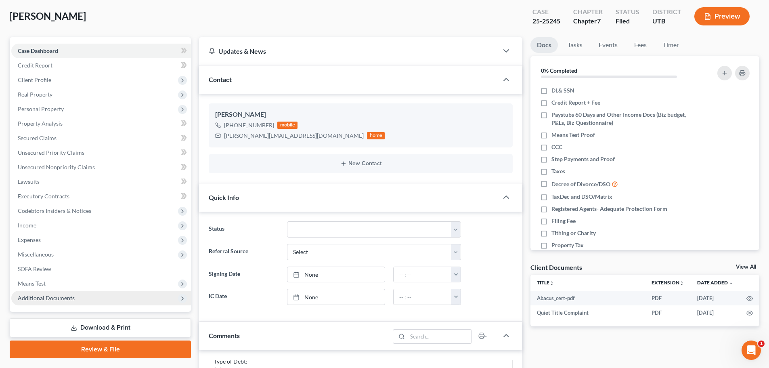
click at [88, 300] on span "Additional Documents" at bounding box center [101, 298] width 180 height 15
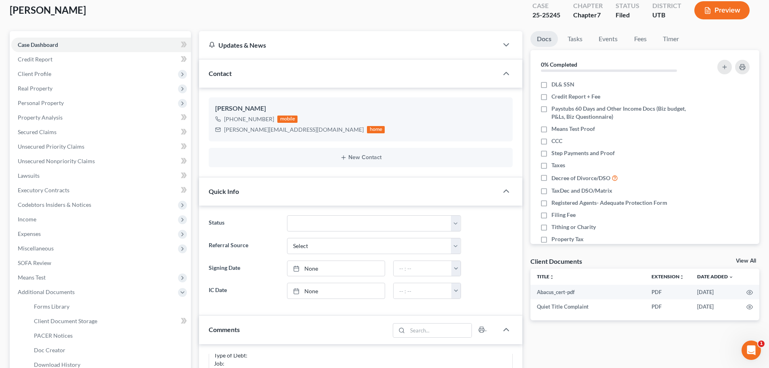
scroll to position [202, 0]
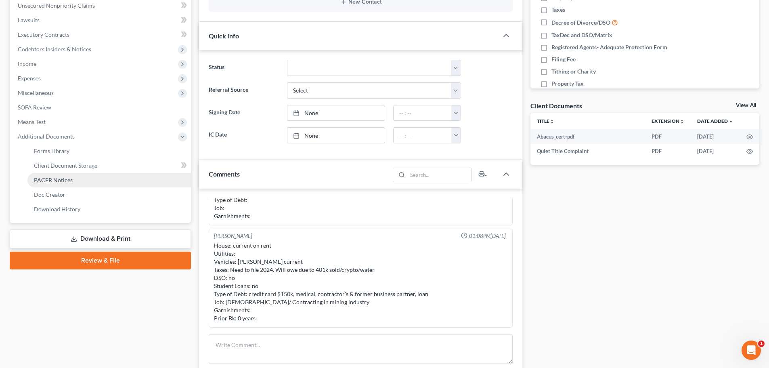
click at [62, 182] on span "PACER Notices" at bounding box center [53, 179] width 39 height 7
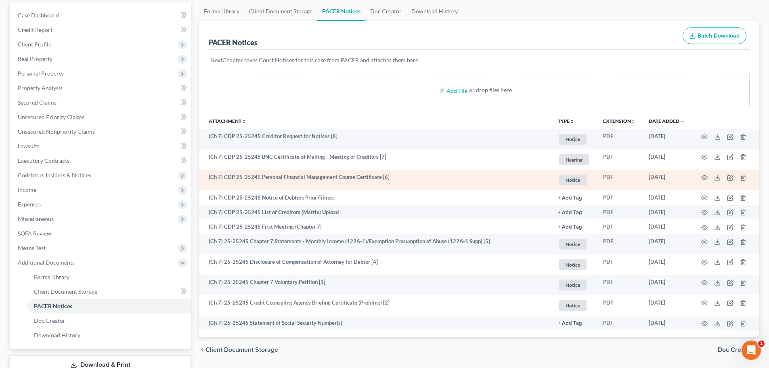
scroll to position [81, 0]
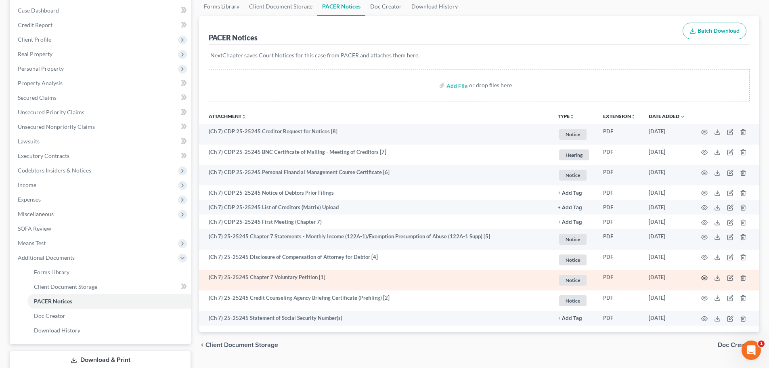
click at [703, 276] on icon "button" at bounding box center [704, 277] width 6 height 4
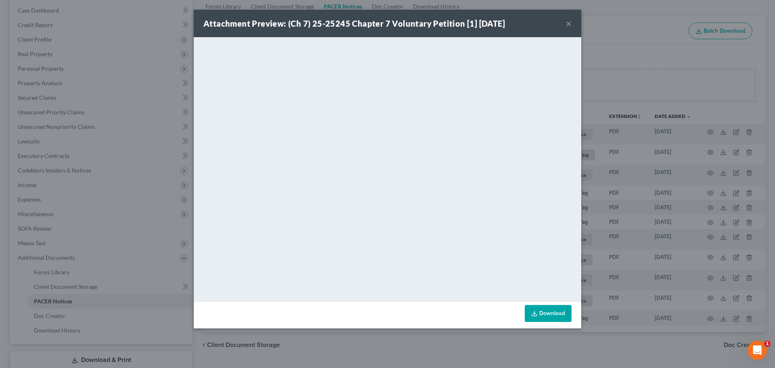
drag, startPoint x: 567, startPoint y: 21, endPoint x: 522, endPoint y: 0, distance: 49.3
click at [567, 21] on button "×" at bounding box center [569, 24] width 6 height 10
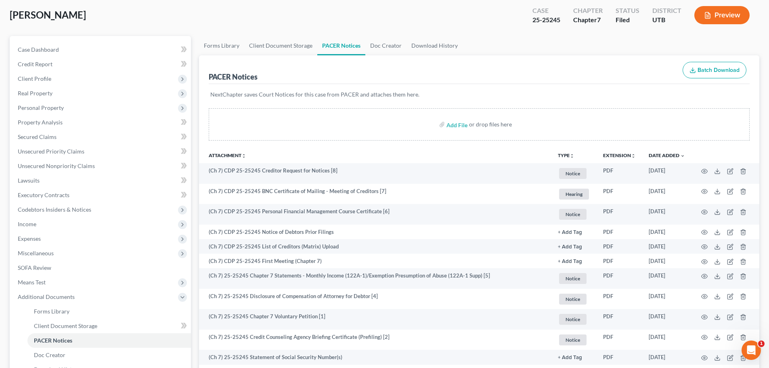
scroll to position [0, 0]
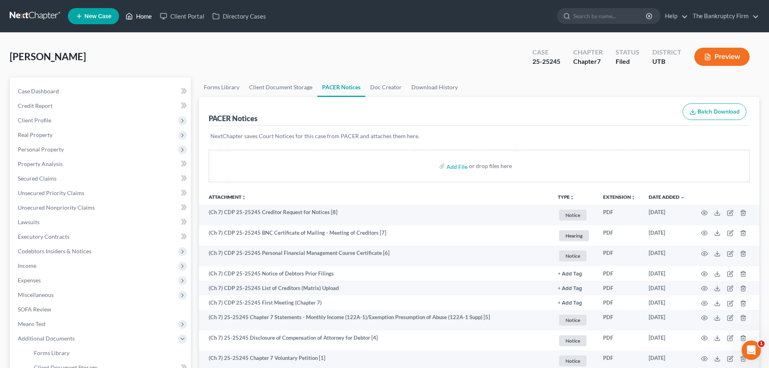
click at [142, 10] on link "Home" at bounding box center [138, 16] width 34 height 15
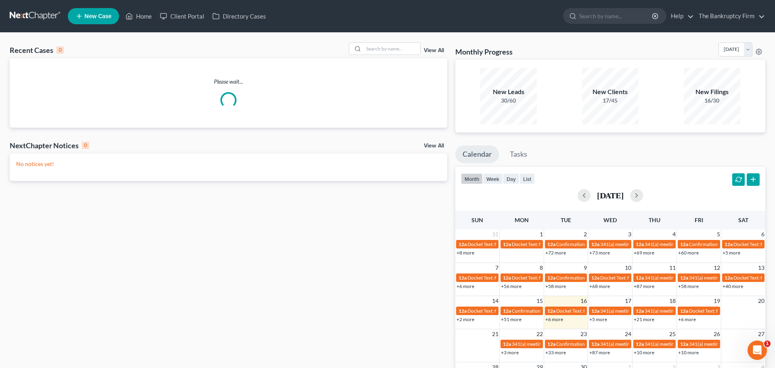
click at [443, 50] on div "View All" at bounding box center [398, 48] width 98 height 13
click at [426, 49] on link "View All" at bounding box center [430, 51] width 20 height 6
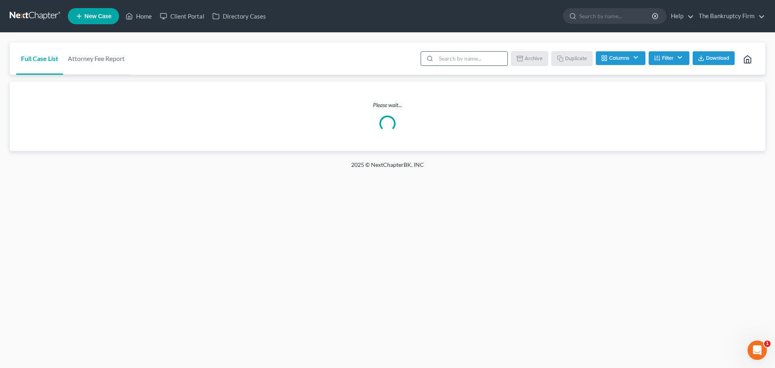
click at [476, 57] on input "search" at bounding box center [471, 59] width 71 height 14
type input "[PERSON_NAME]"
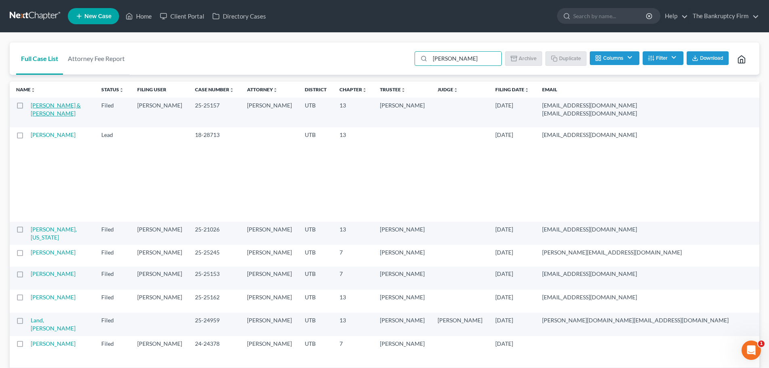
click at [40, 107] on link "[PERSON_NAME] & [PERSON_NAME]" at bounding box center [56, 109] width 50 height 15
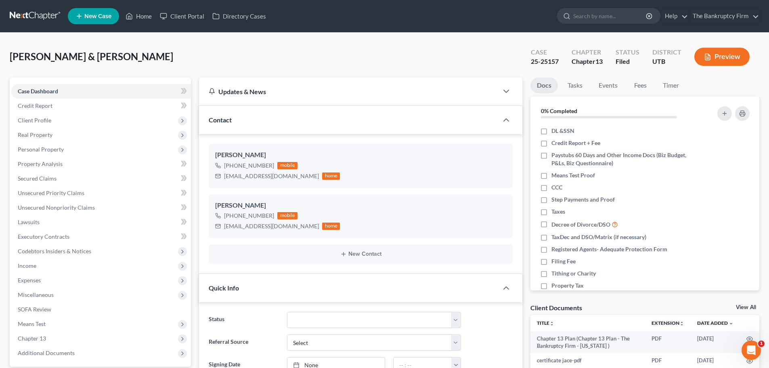
scroll to position [154, 0]
